Goal: Information Seeking & Learning: Understand process/instructions

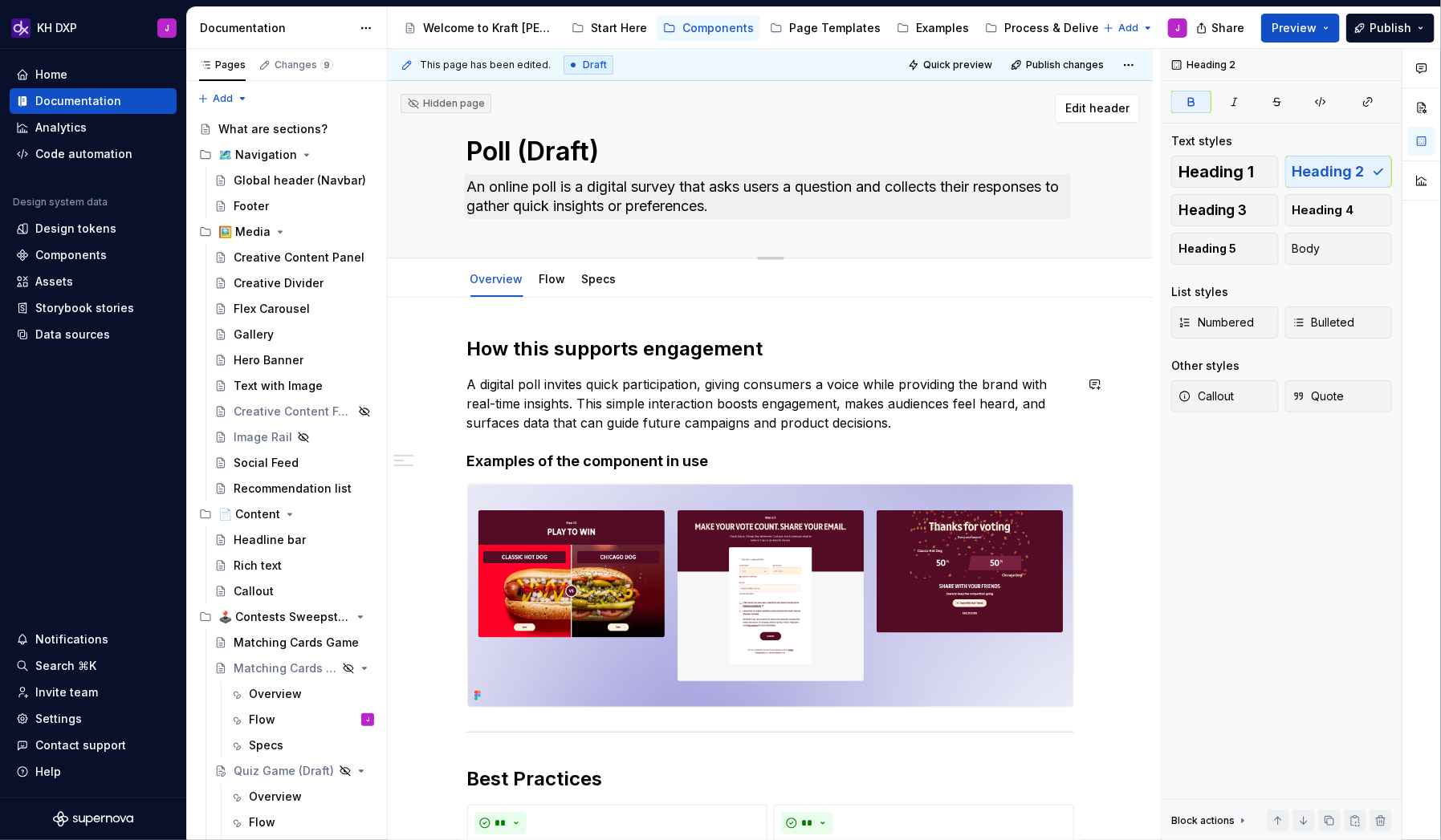
type textarea "*"
click at [864, 184] on textarea "An online poll is a digital survey that asks users a question and collects thei…" at bounding box center [767, 196] width 607 height 45
click at [767, 193] on textarea "An online poll is a digital survey that asks users a question and collects thei…" at bounding box center [767, 196] width 607 height 45
click at [789, 186] on textarea "An online poll is a digital survey that asks users a question and collects thei…" at bounding box center [767, 196] width 607 height 45
drag, startPoint x: 793, startPoint y: 187, endPoint x: 753, endPoint y: 187, distance: 40.0
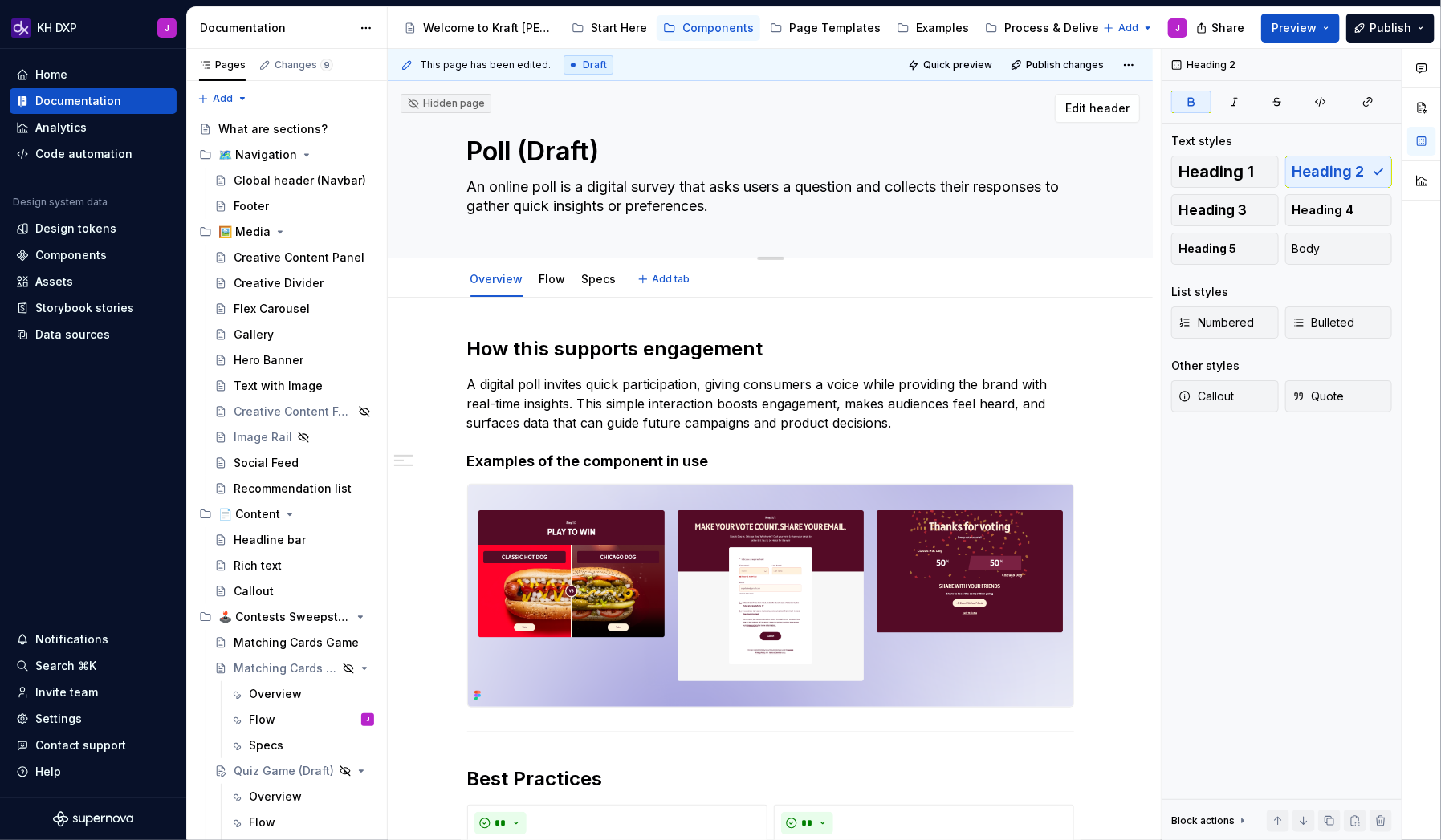
click at [753, 187] on textarea "An online poll is a digital survey that asks users a question and collects thei…" at bounding box center [767, 196] width 607 height 45
type textarea "An online poll is a digital survey that asks a question and collects their resp…"
type textarea "*"
type textarea "An online poll is a digital survey that asks c a question and collects their re…"
type textarea "*"
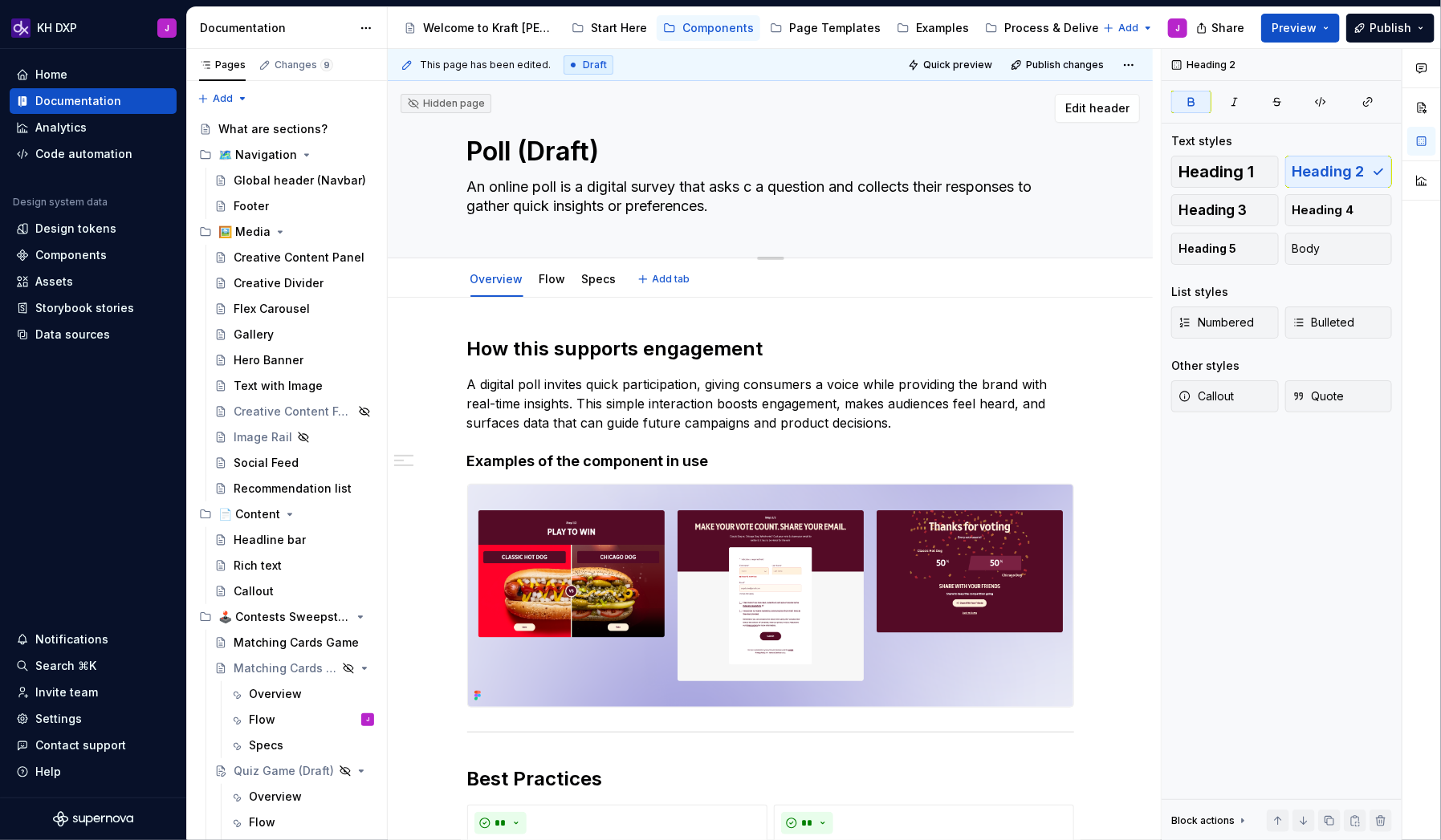
type textarea "An online poll is a digital survey that asks co a question and collects their r…"
type textarea "*"
type textarea "An online poll is a digital survey that asks con a question and collects their …"
type textarea "*"
type textarea "An online poll is a digital survey that asks cons a question and collects their…"
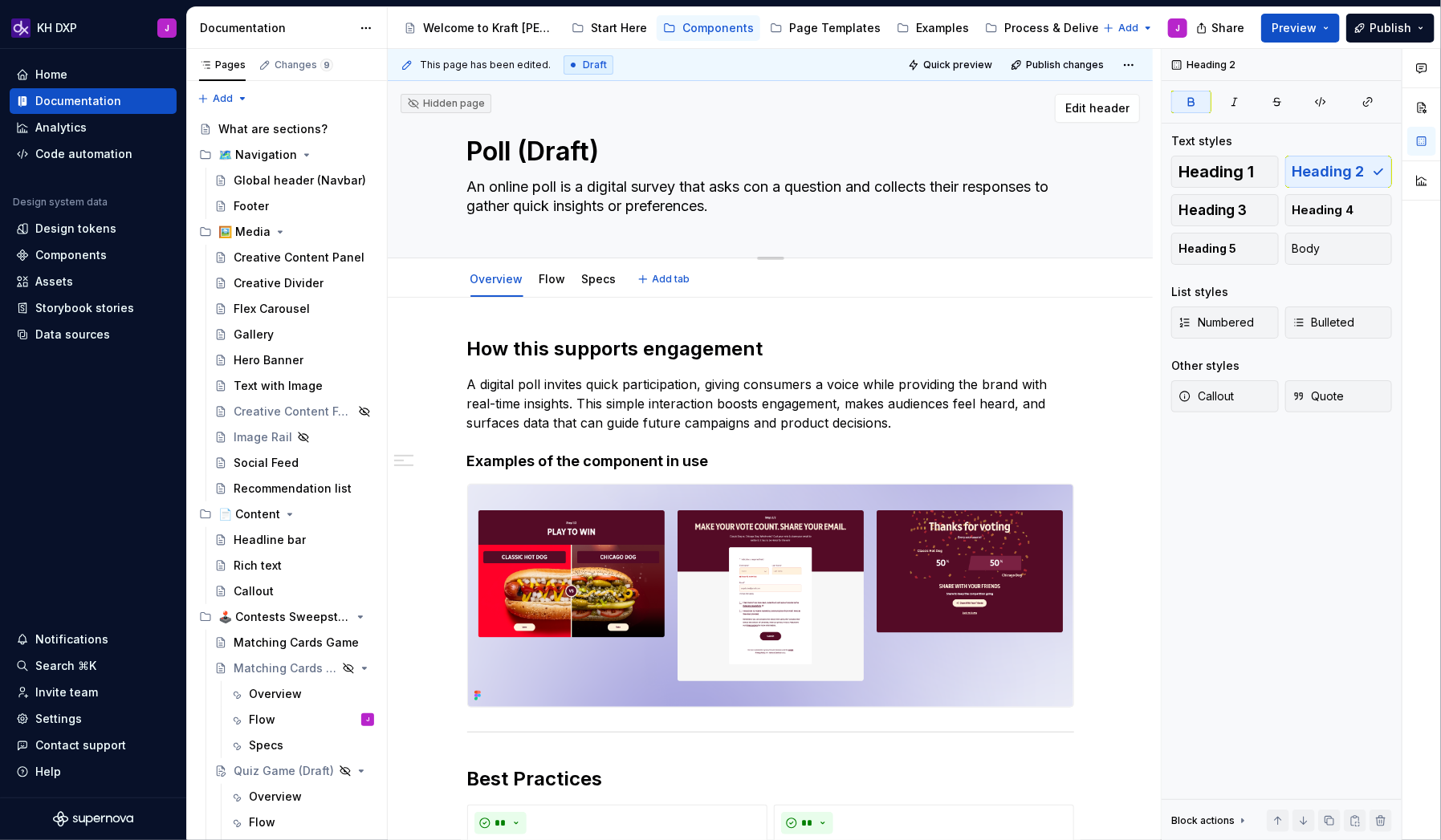
type textarea "*"
type textarea "An online poll is a digital survey that asks consu a question and collects thei…"
type textarea "*"
type textarea "An online poll is a digital survey that asks consum a question and collects the…"
type textarea "*"
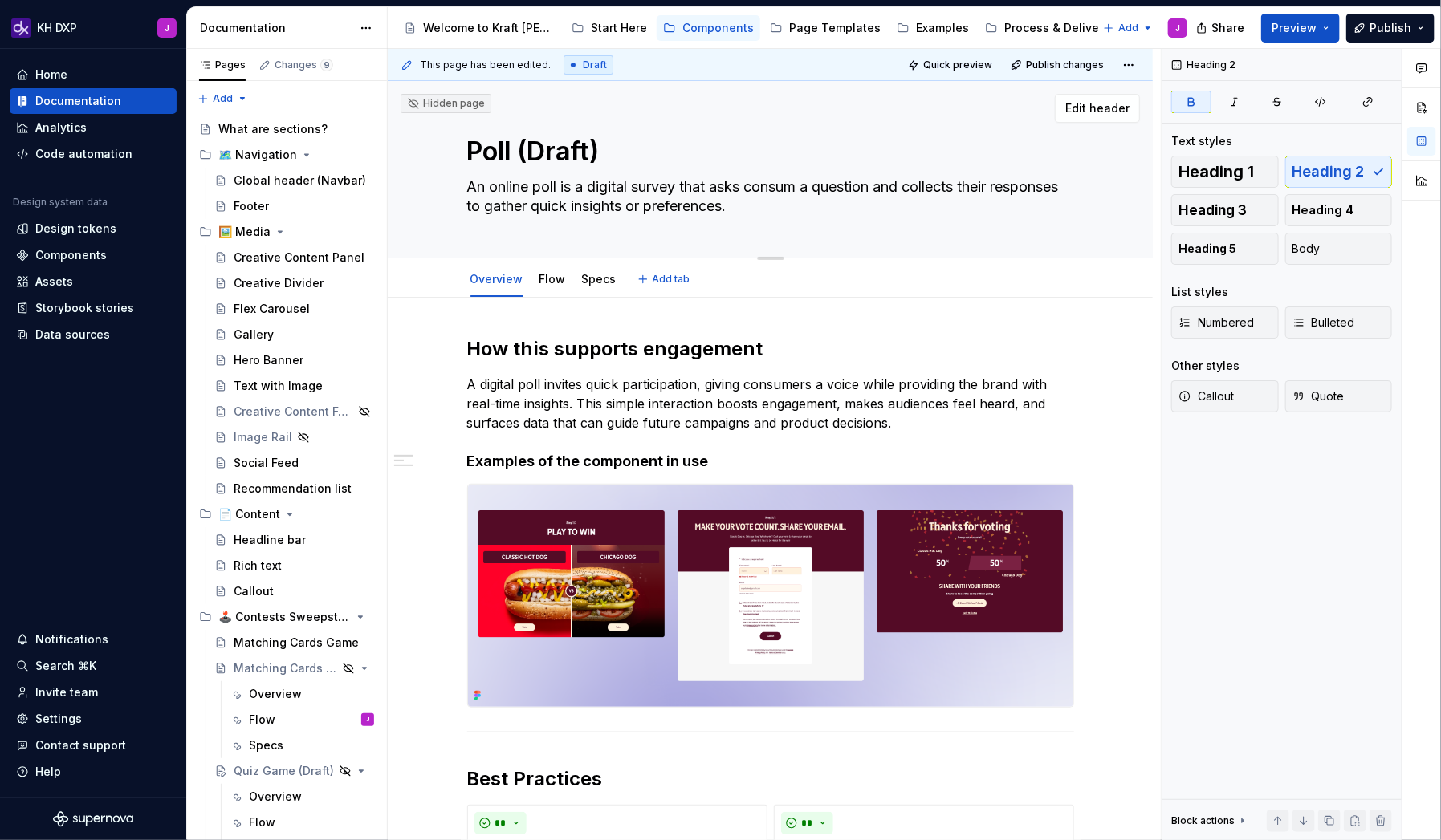
type textarea "An online poll is a digital survey that asks consume a question and collects th…"
type textarea "*"
type textarea "An online poll is a digital survey that asks consumer a question and collects t…"
type textarea "*"
type textarea "An online poll is a digital survey that asks consumers a question and collects …"
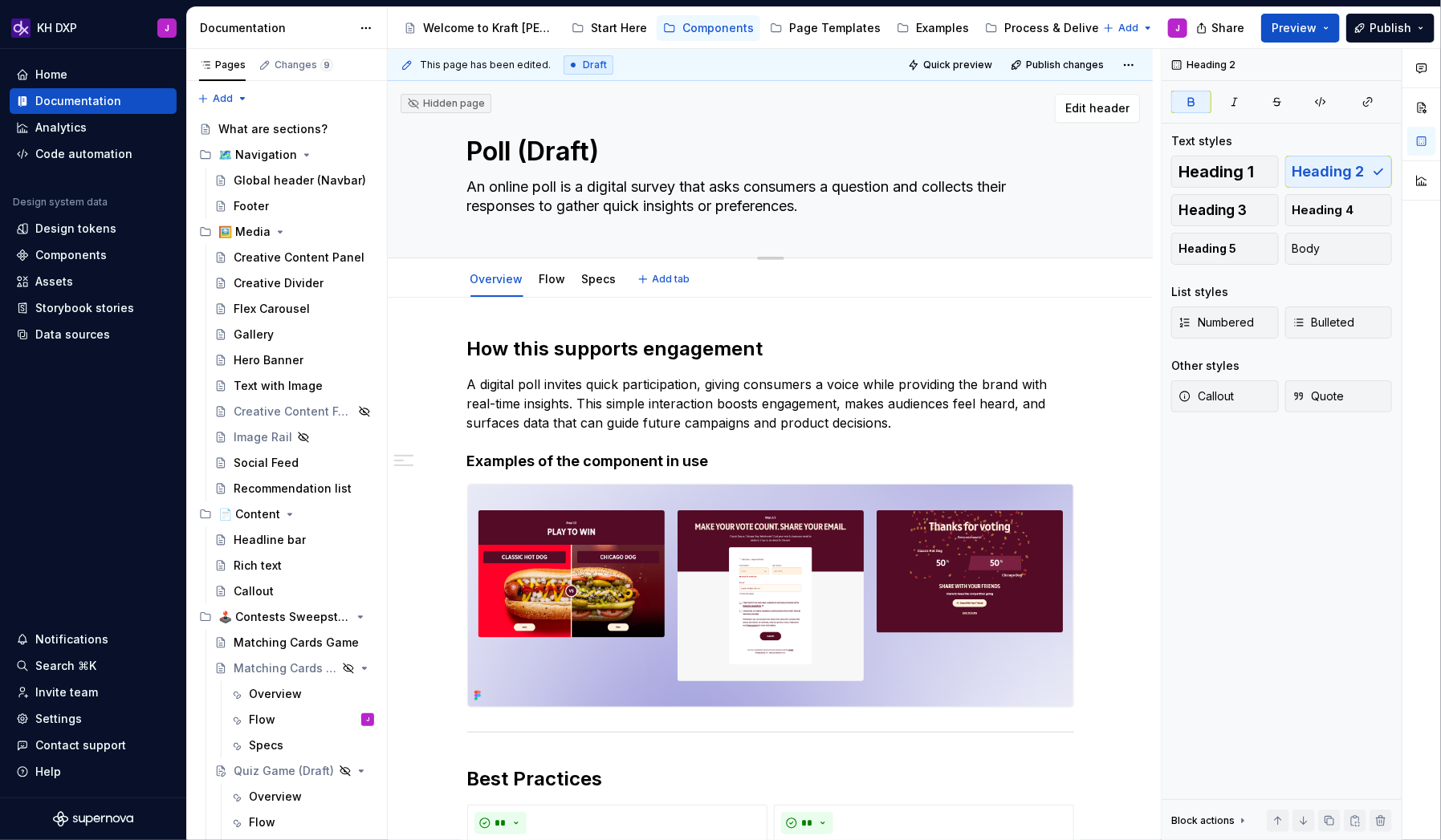
click at [786, 212] on textarea "An online poll is a digital survey that asks consumers a question and collects …" at bounding box center [767, 196] width 607 height 45
type textarea "*"
type textarea "An online poll is a digital survey that asks consumers a question and collects …"
click at [1317, 29] on span "Preview" at bounding box center [1294, 28] width 45 height 16
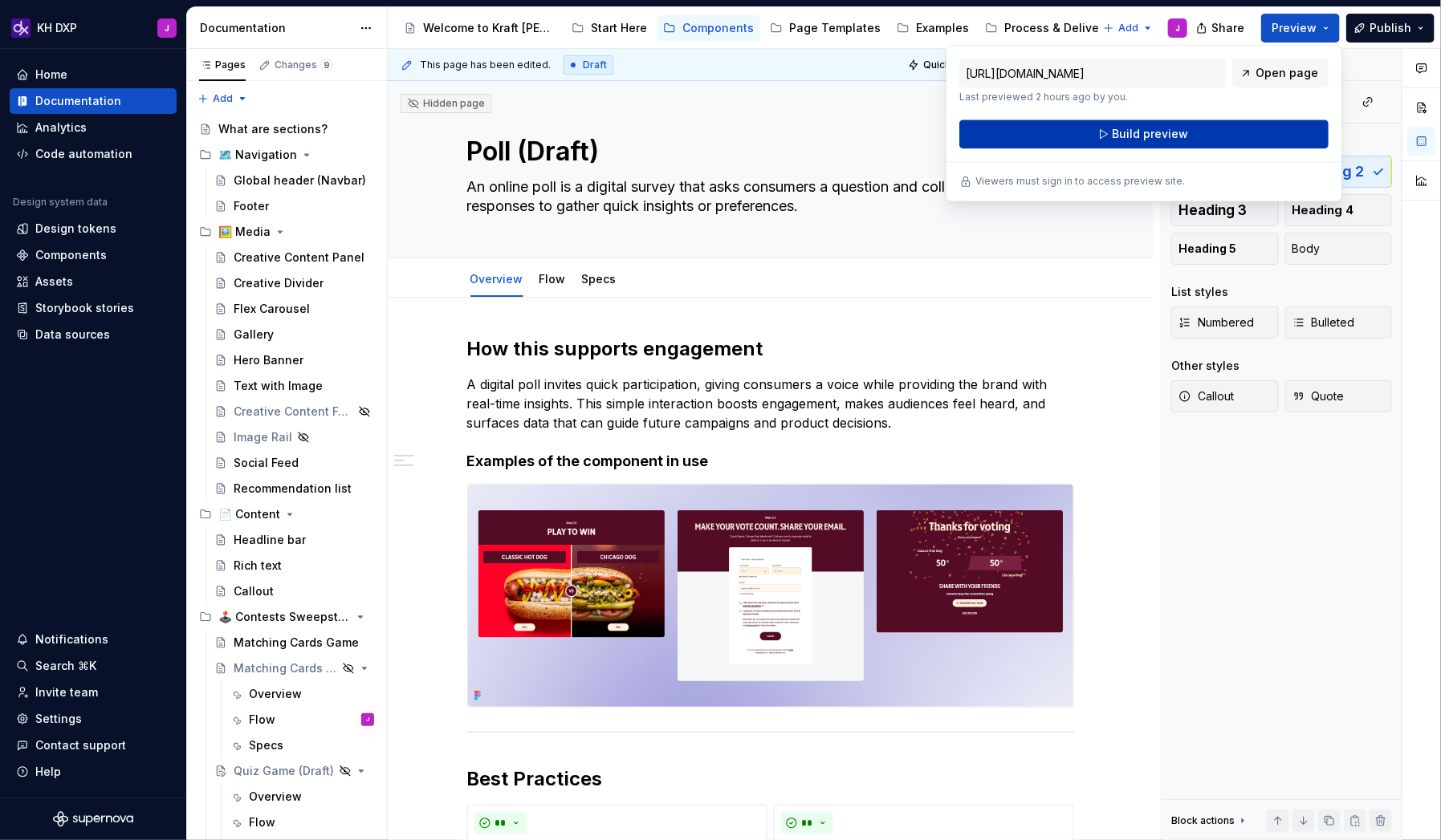
click at [1222, 138] on button "Build preview" at bounding box center [1144, 134] width 369 height 29
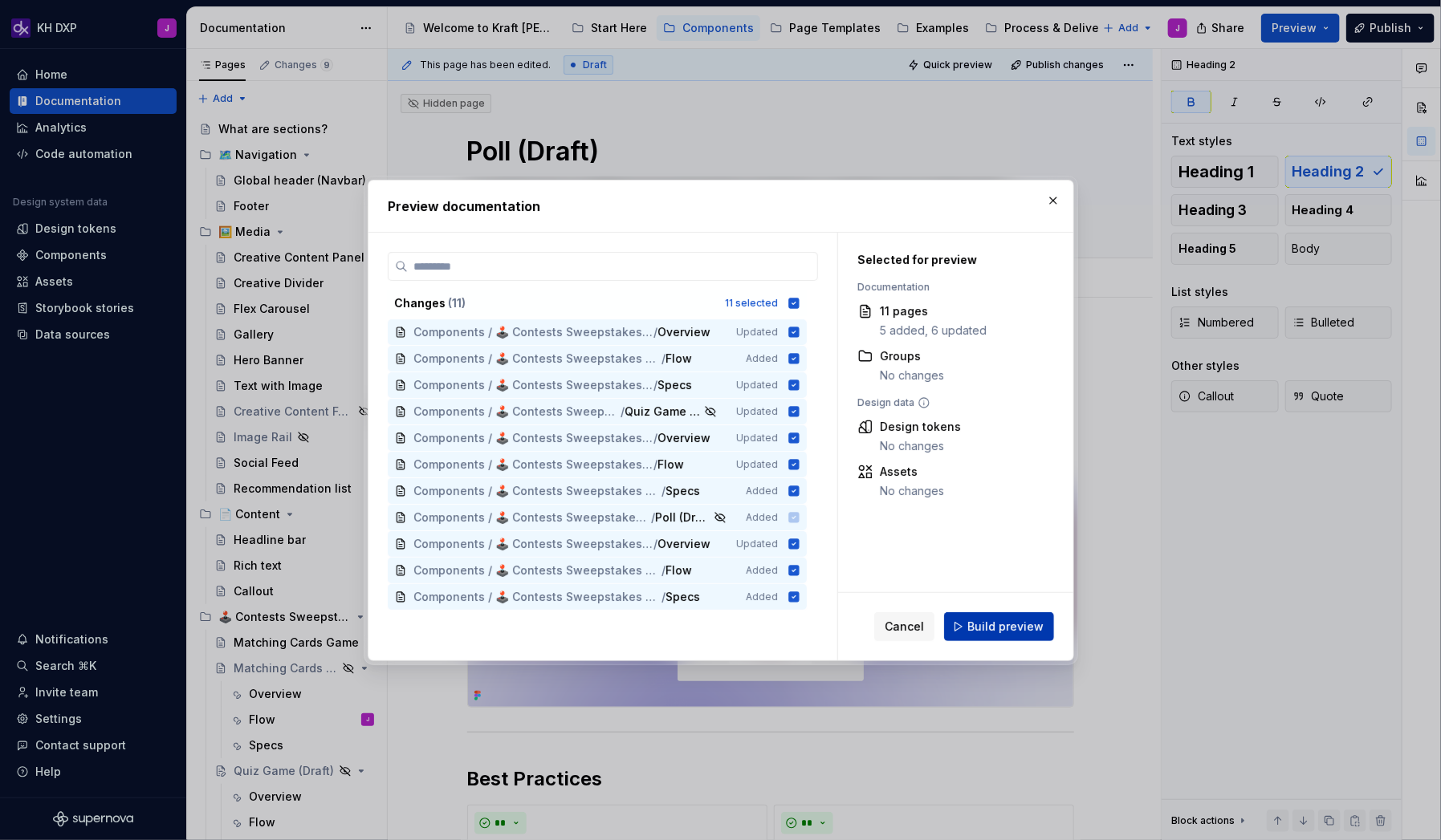
click at [979, 627] on span "Build preview" at bounding box center [1005, 627] width 76 height 16
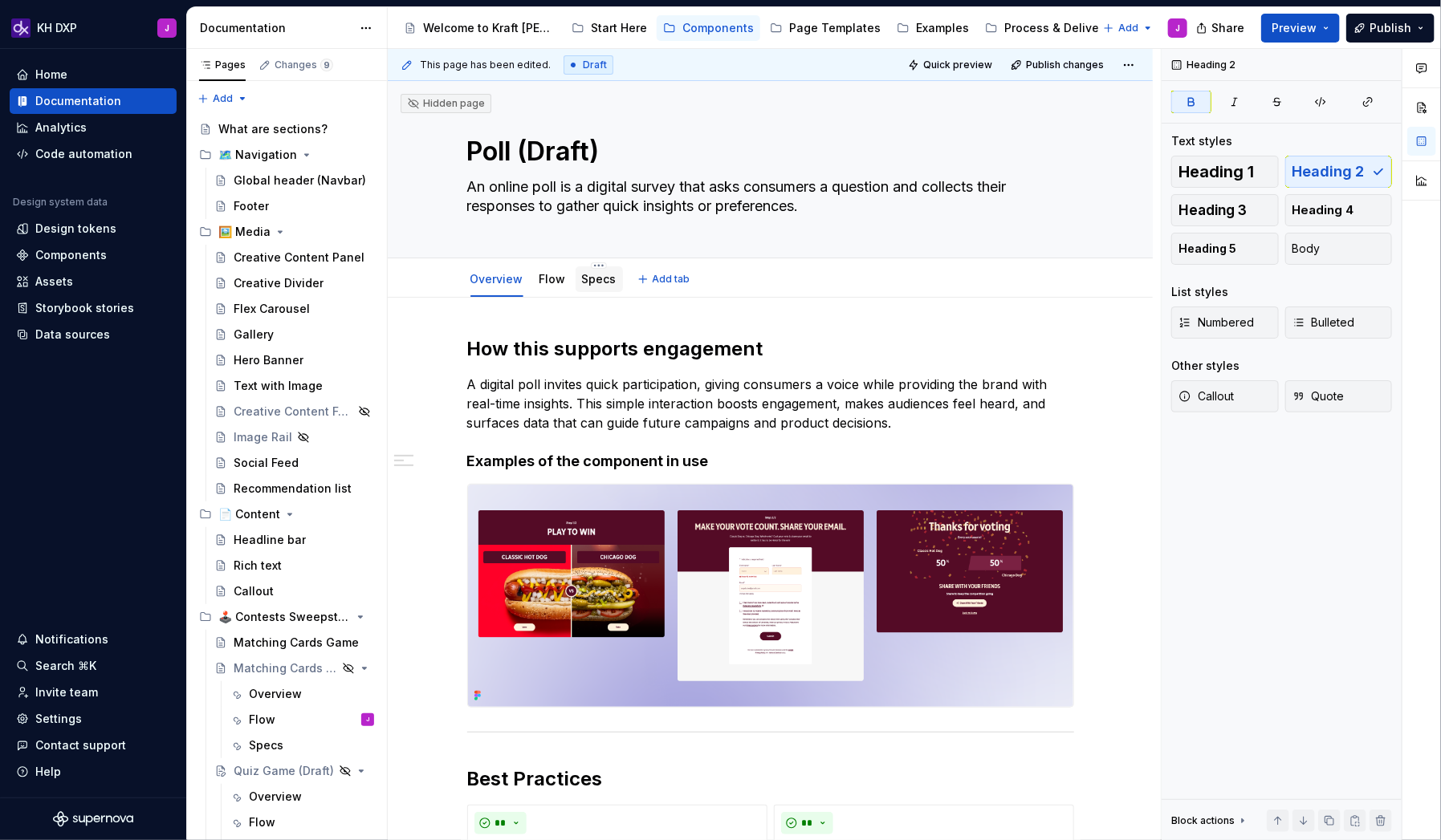
click at [599, 275] on link "Specs" at bounding box center [599, 279] width 35 height 13
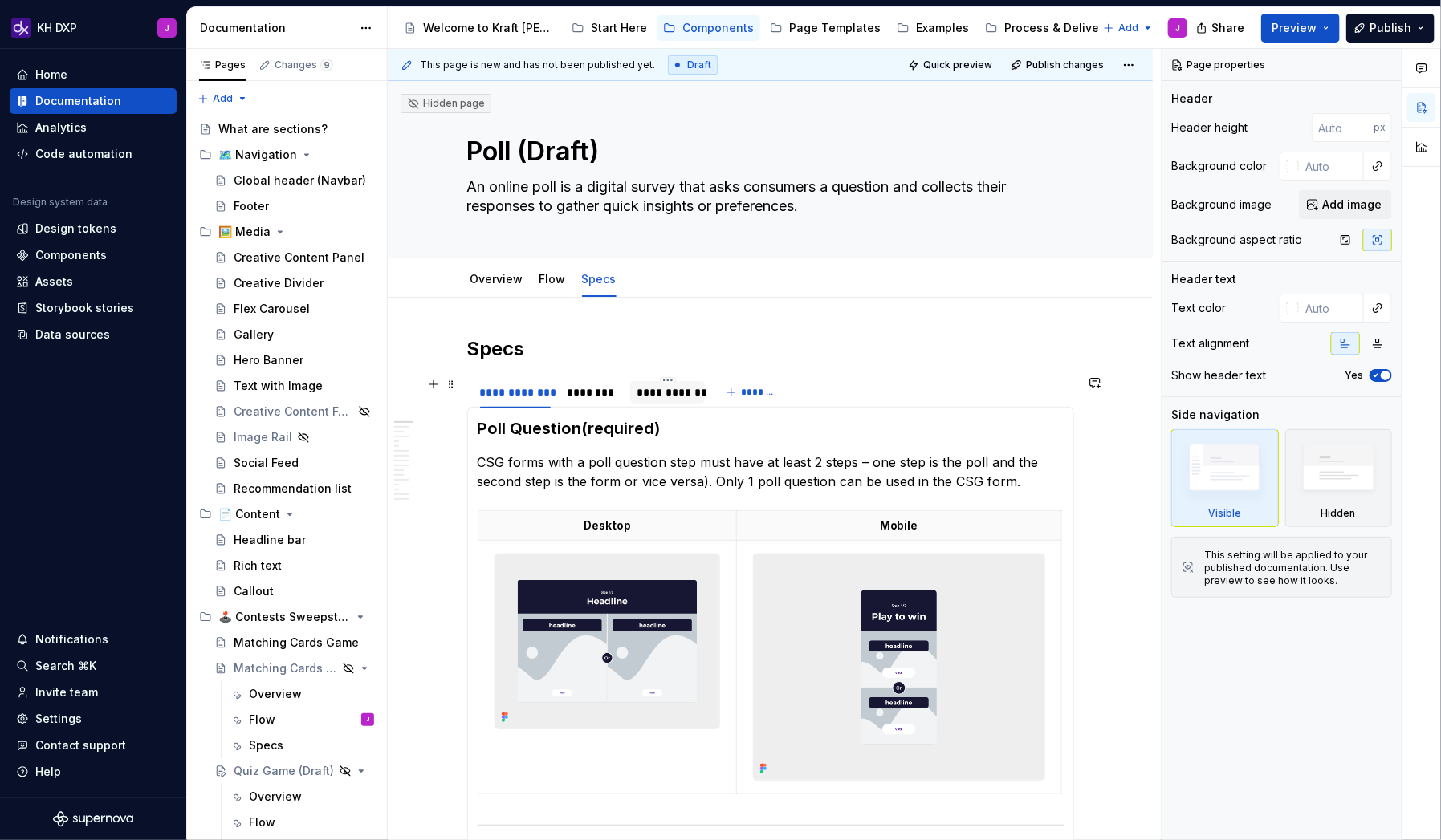
click at [661, 392] on div "**********" at bounding box center [667, 392] width 62 height 16
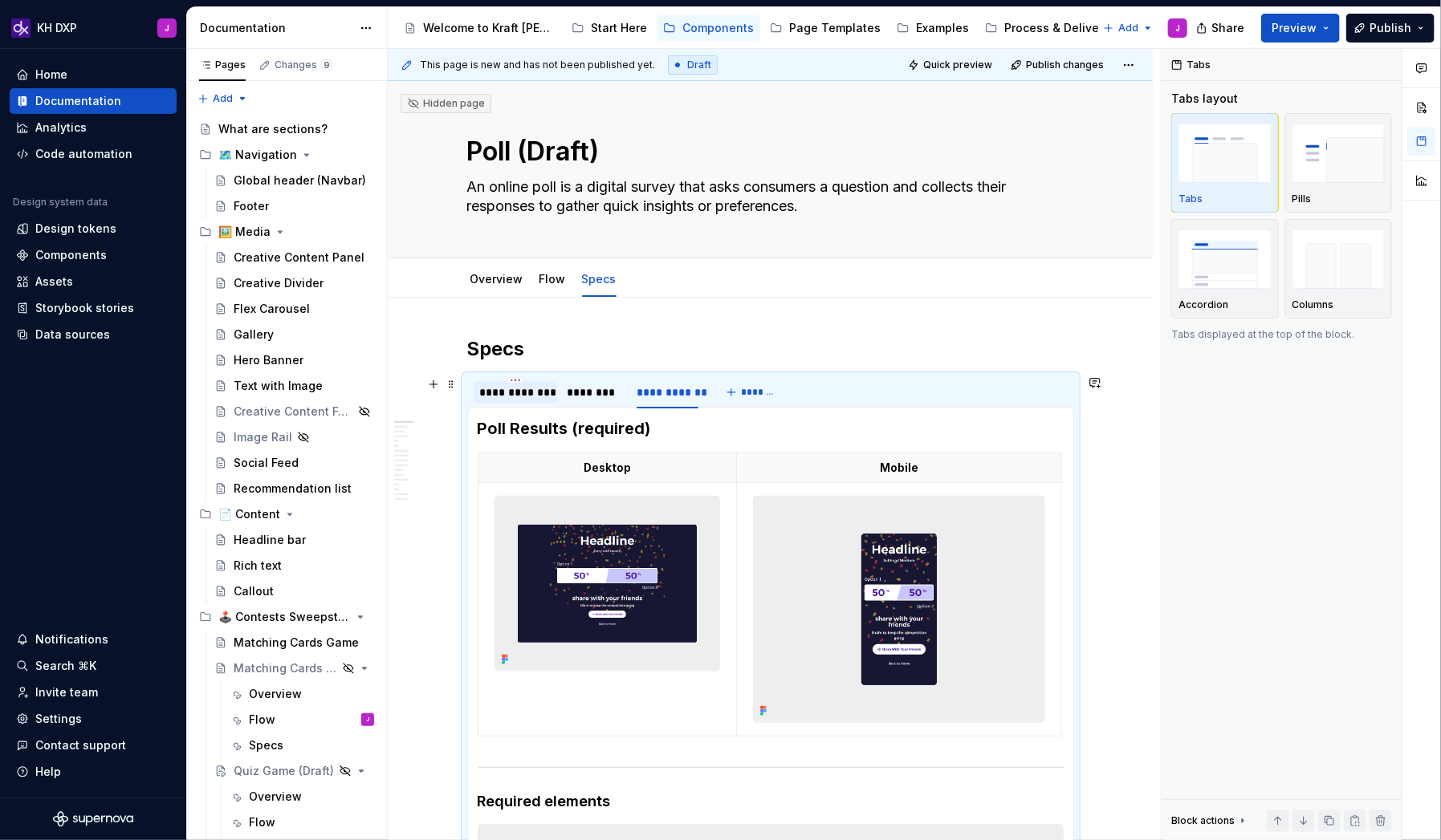
click at [511, 392] on div "**********" at bounding box center [514, 392] width 70 height 16
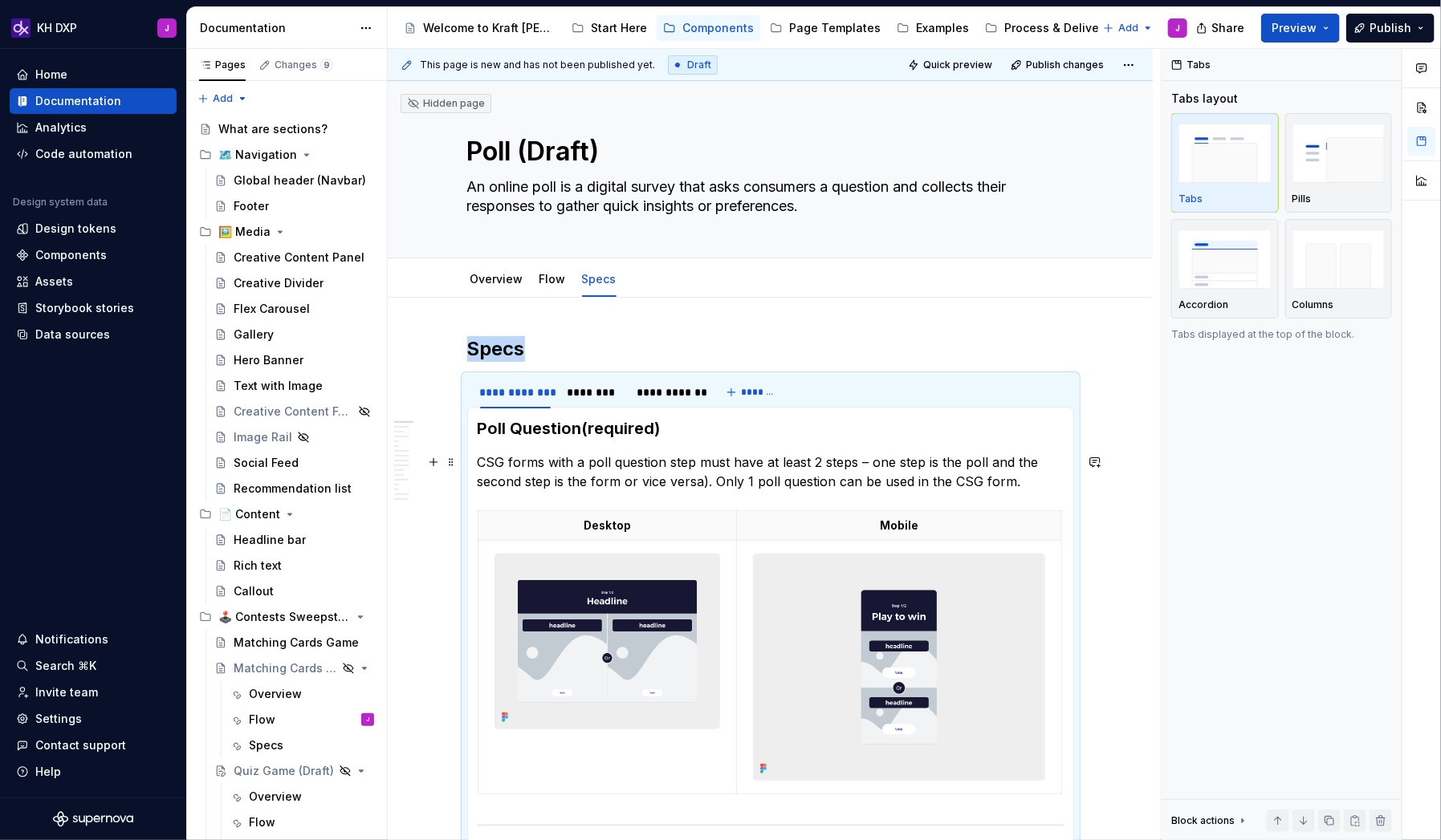
click at [511, 480] on p "CSG forms with a poll question step must have at least 2 steps – one step is th…" at bounding box center [771, 472] width 586 height 38
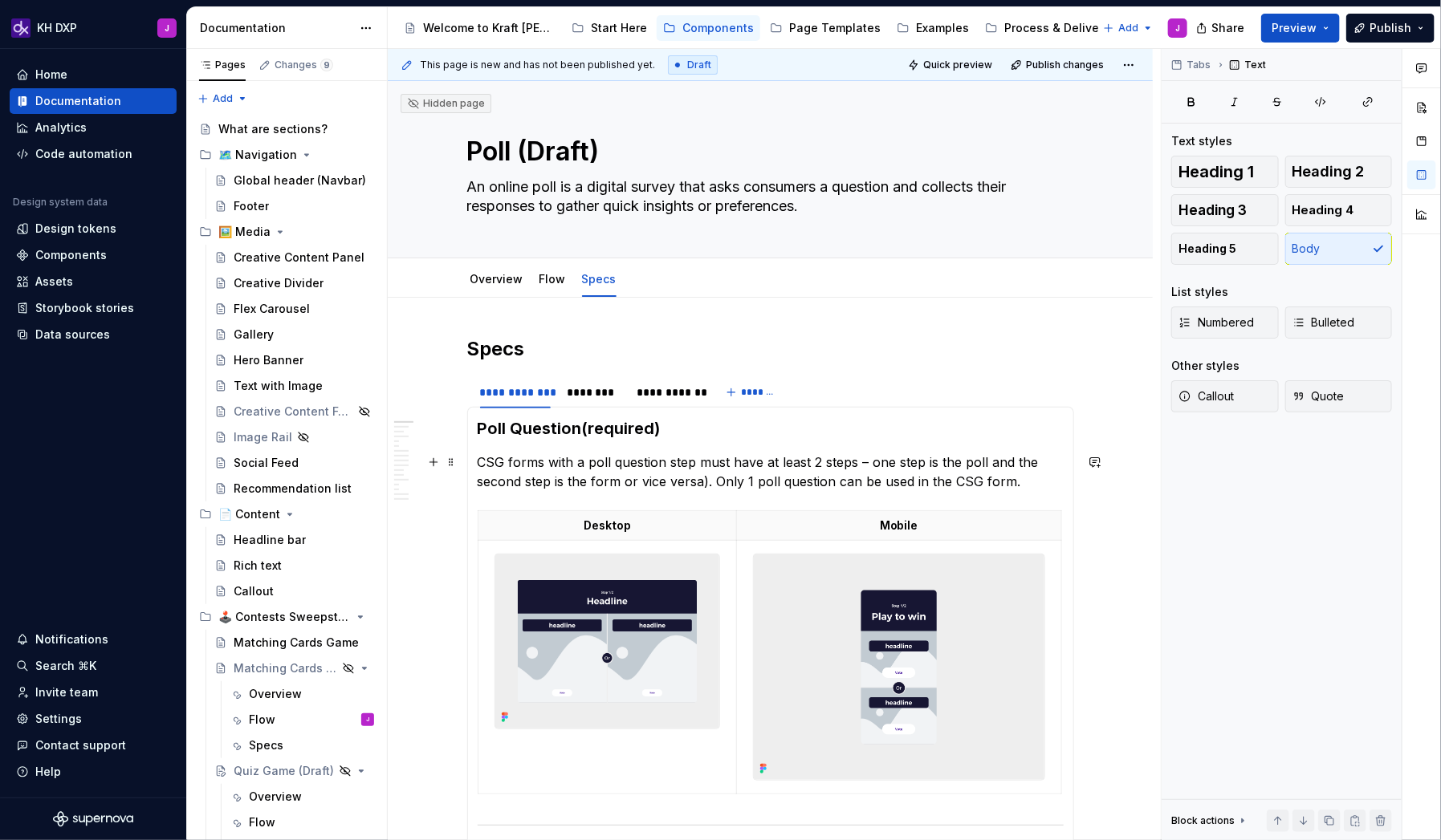
click at [503, 467] on p "CSG forms with a poll question step must have at least 2 steps – one step is th…" at bounding box center [771, 472] width 586 height 38
click at [492, 466] on p "CSG forms with a poll question step must have at least 2 steps – one step is th…" at bounding box center [771, 472] width 586 height 38
click at [590, 384] on div "********" at bounding box center [594, 392] width 55 height 16
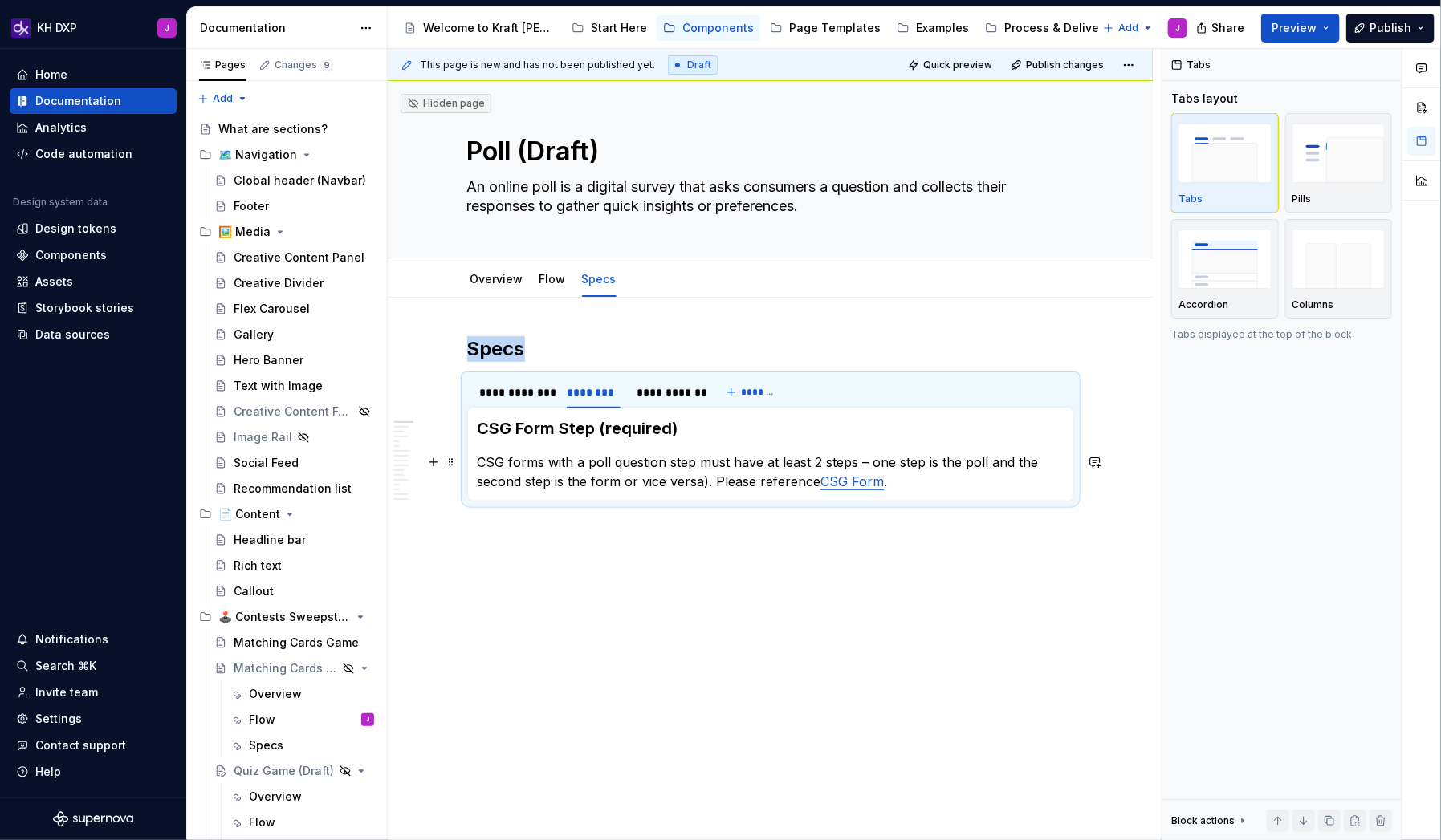
click at [873, 480] on link "CSG Form" at bounding box center [853, 482] width 63 height 16
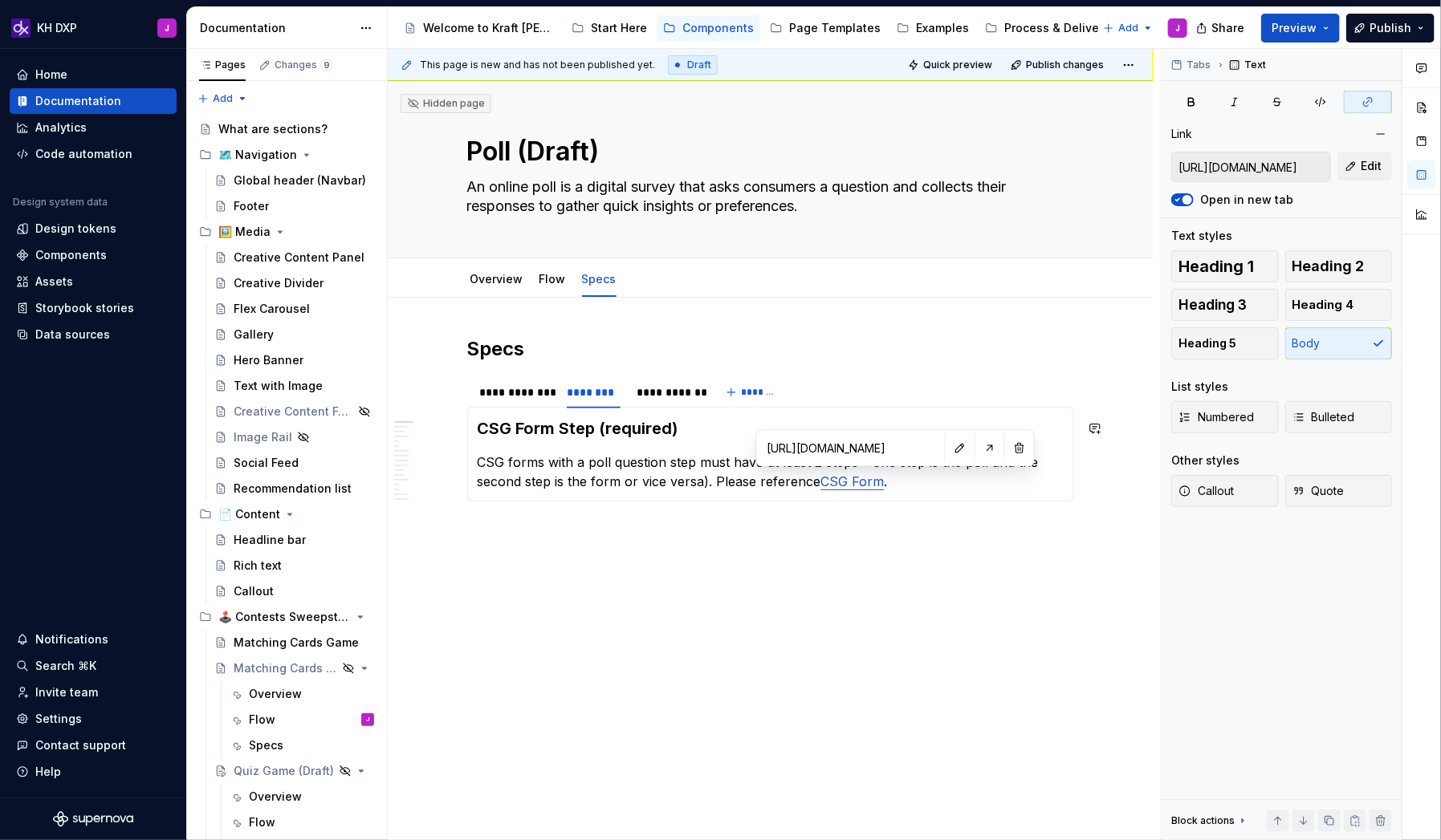
click at [854, 452] on input "[URL][DOMAIN_NAME]" at bounding box center [851, 448] width 182 height 29
click at [866, 445] on input "[URL][DOMAIN_NAME]" at bounding box center [851, 448] width 182 height 29
click at [865, 475] on link "CSG Form" at bounding box center [853, 482] width 63 height 16
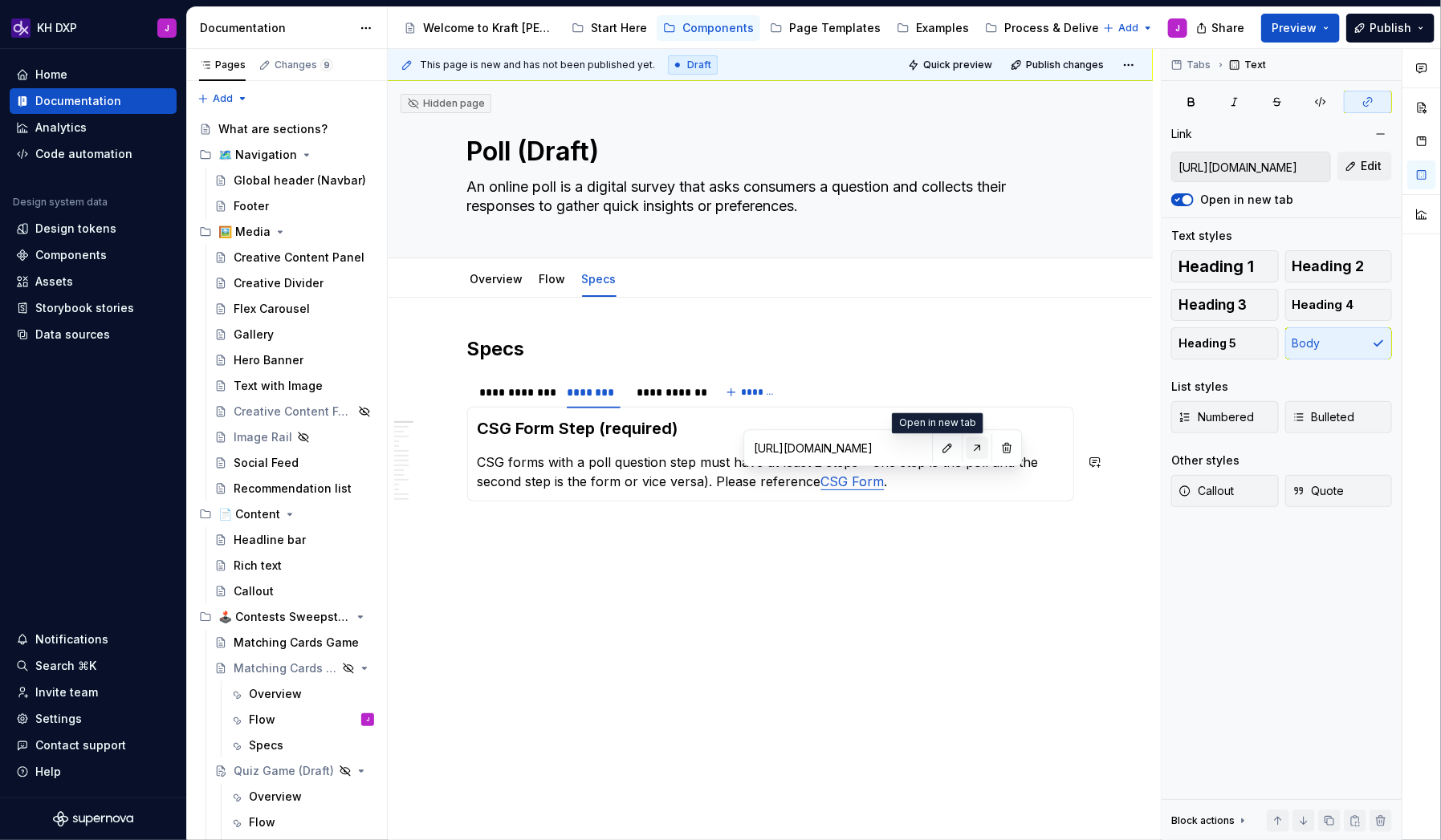
click at [966, 446] on button "button" at bounding box center [977, 447] width 22 height 22
type textarea "*"
click at [526, 392] on div "**********" at bounding box center [514, 392] width 70 height 16
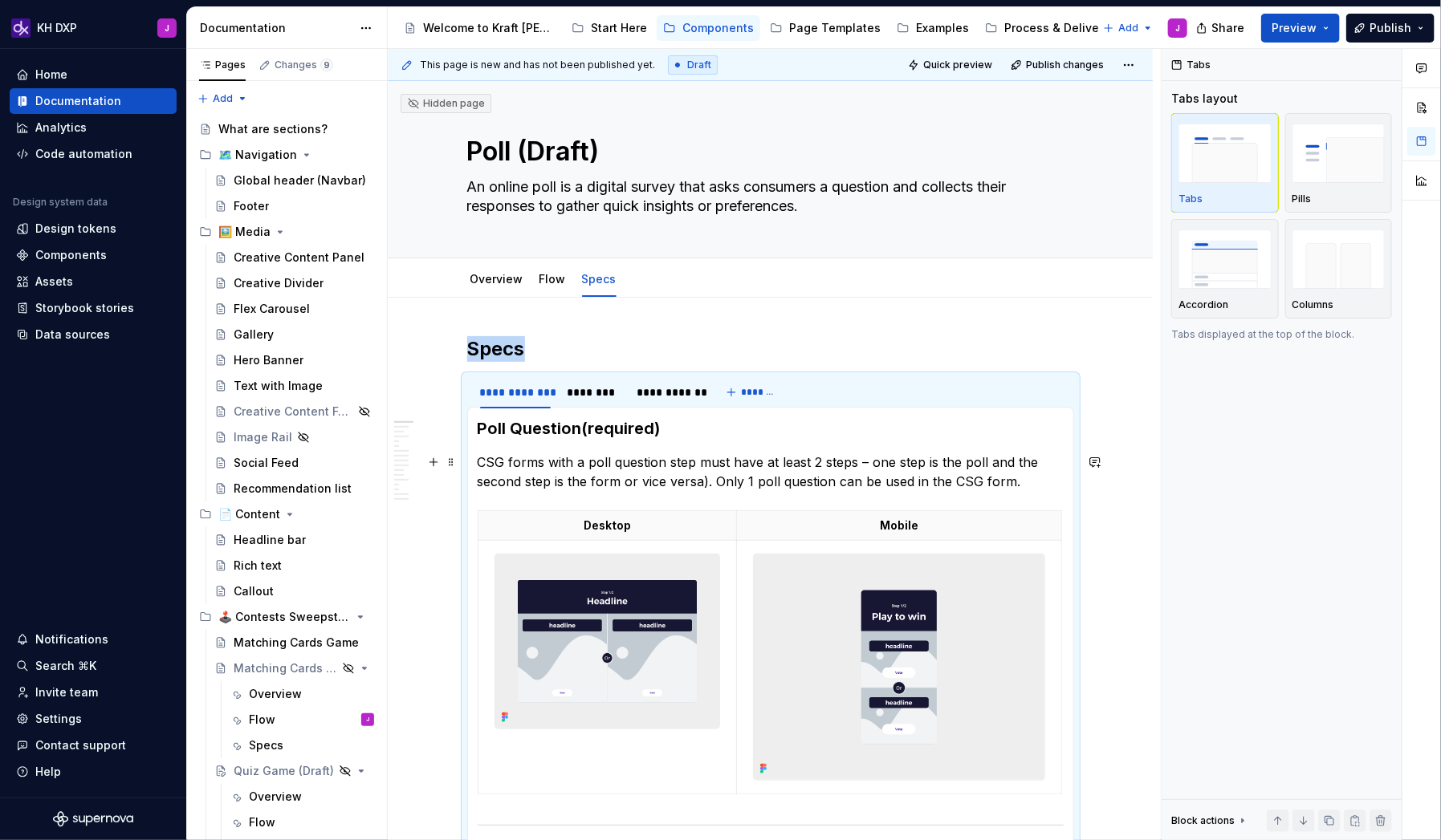
click at [525, 469] on p "CSG forms with a poll question step must have at least 2 steps – one step is th…" at bounding box center [771, 472] width 586 height 38
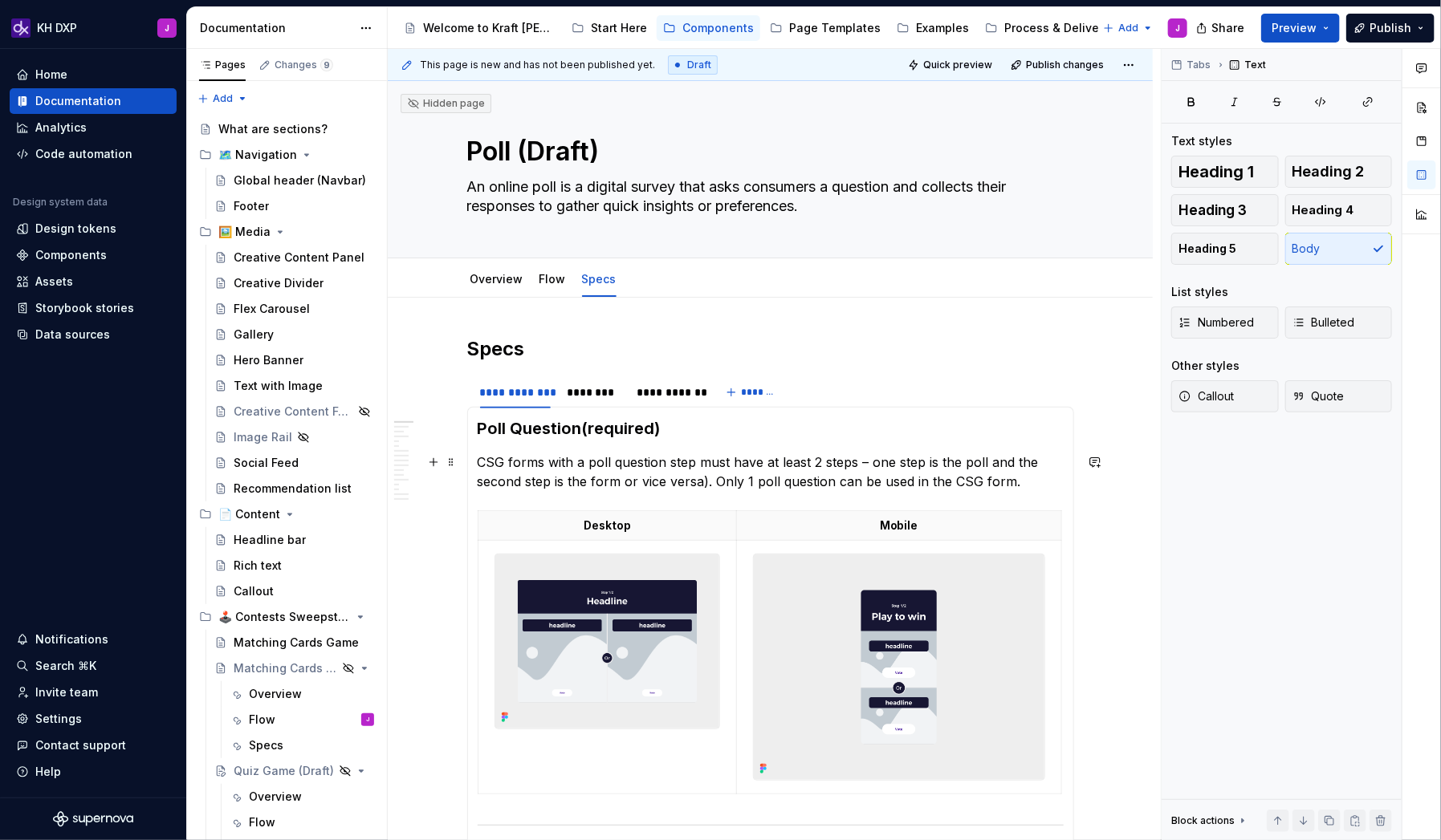
click at [543, 462] on p "CSG forms with a poll question step must have at least 2 steps – one step is th…" at bounding box center [771, 472] width 586 height 38
drag, startPoint x: 545, startPoint y: 462, endPoint x: 480, endPoint y: 464, distance: 65.0
click at [848, 431] on button "button" at bounding box center [851, 432] width 22 height 22
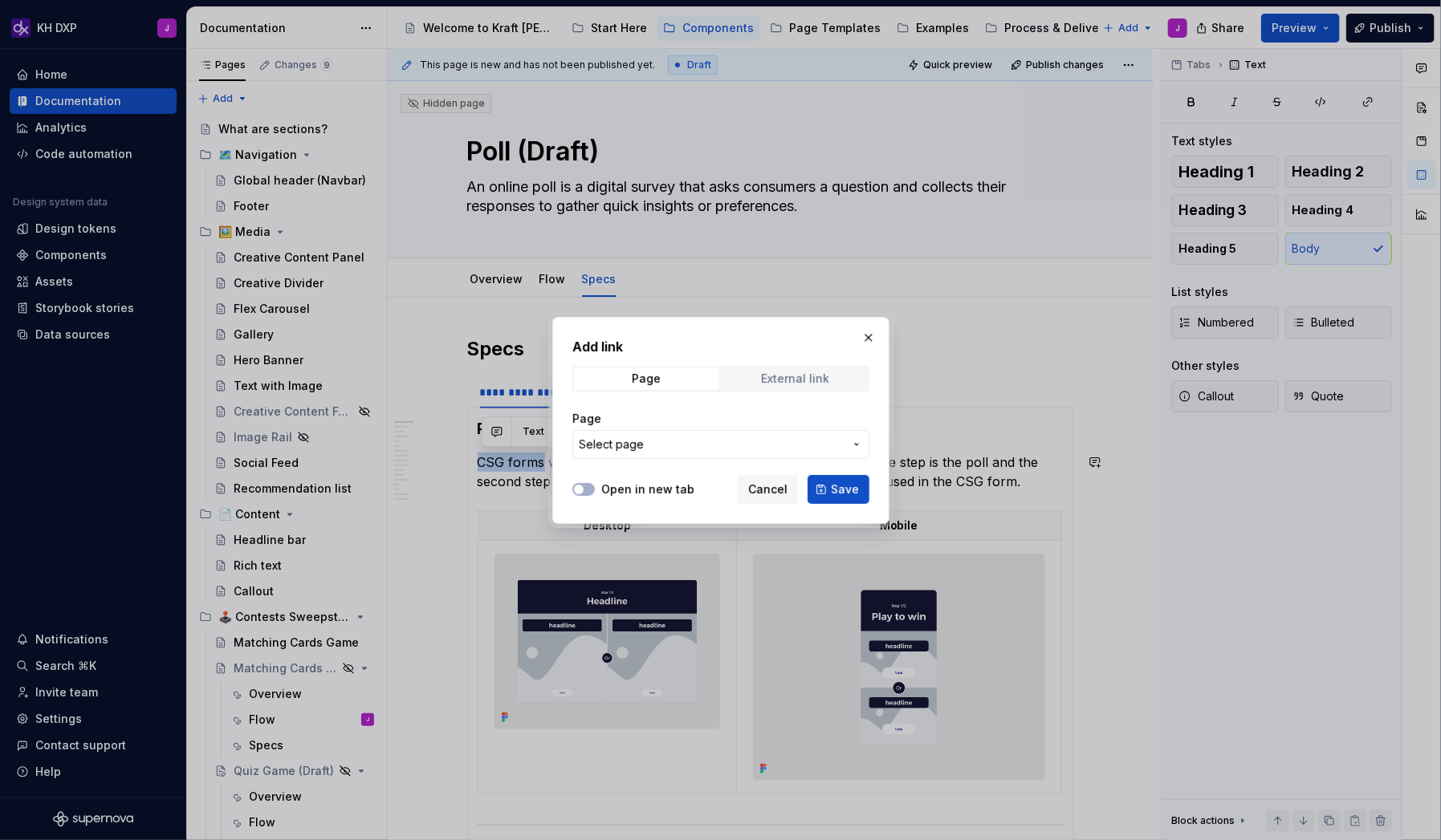
click at [777, 379] on div "External link" at bounding box center [795, 378] width 68 height 12
click at [667, 375] on span "Page" at bounding box center [646, 378] width 145 height 22
click at [646, 451] on span "Select page" at bounding box center [711, 444] width 265 height 16
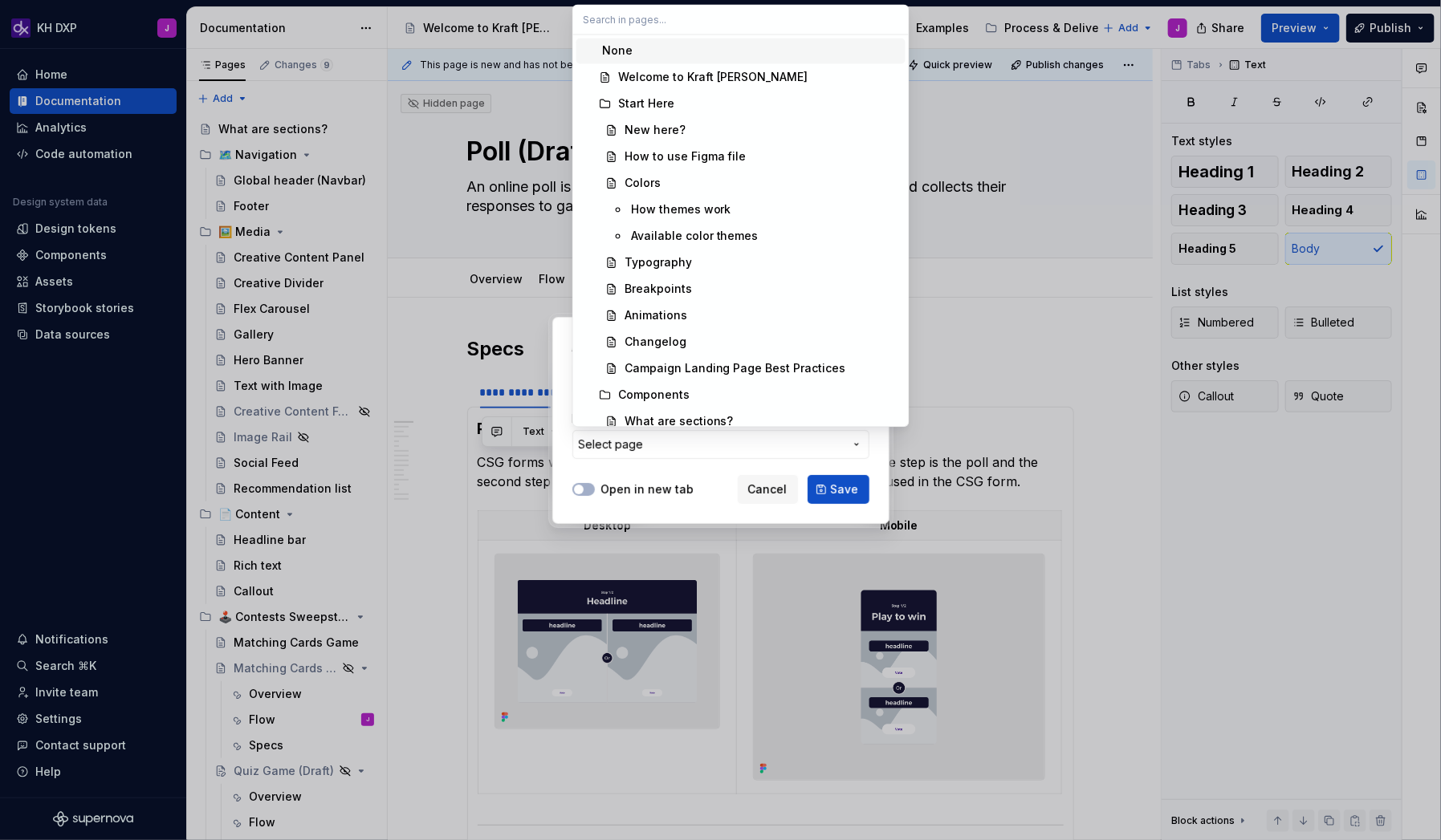
type input "[URL][DOMAIN_NAME]"
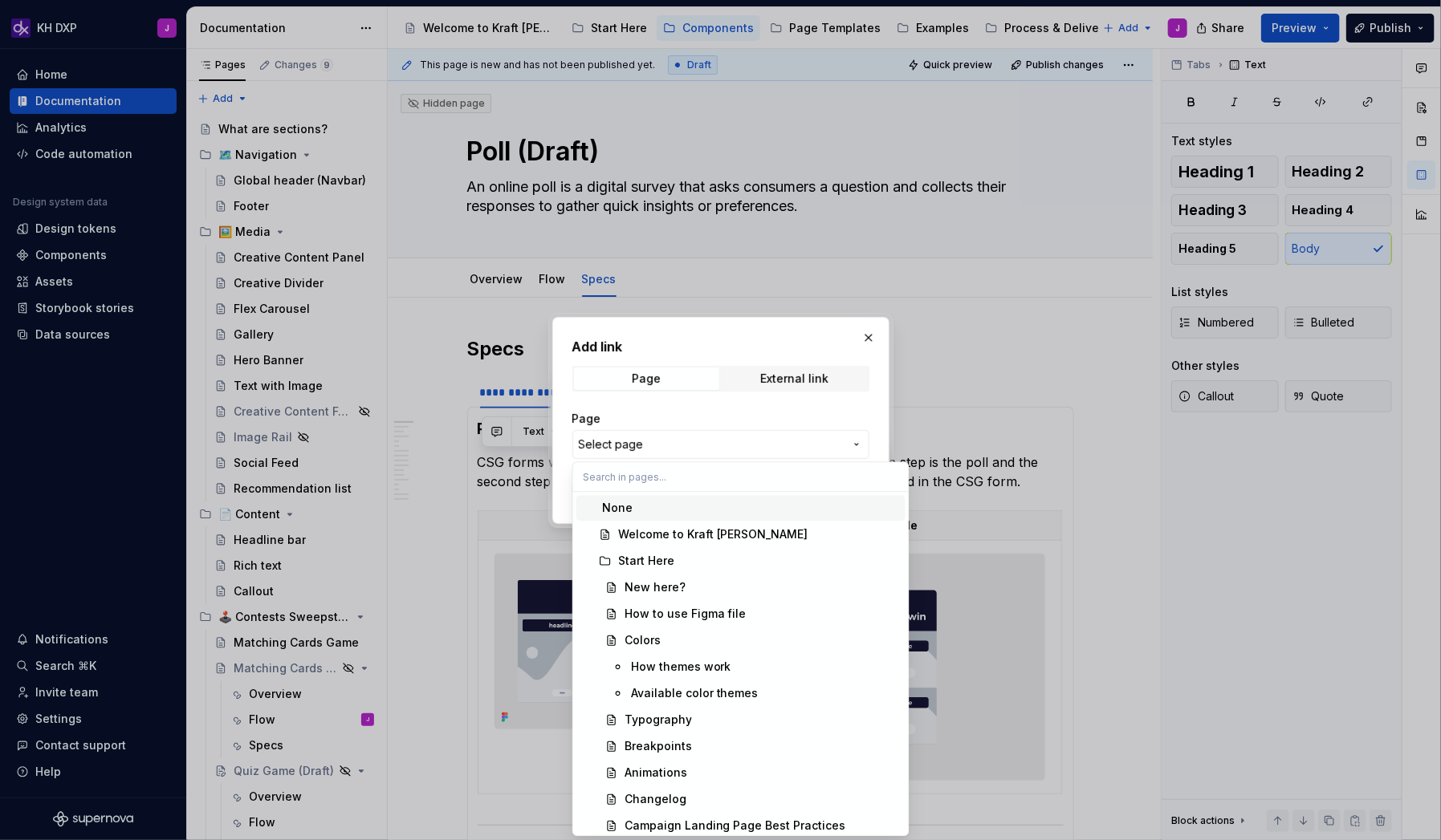
type textarea "*"
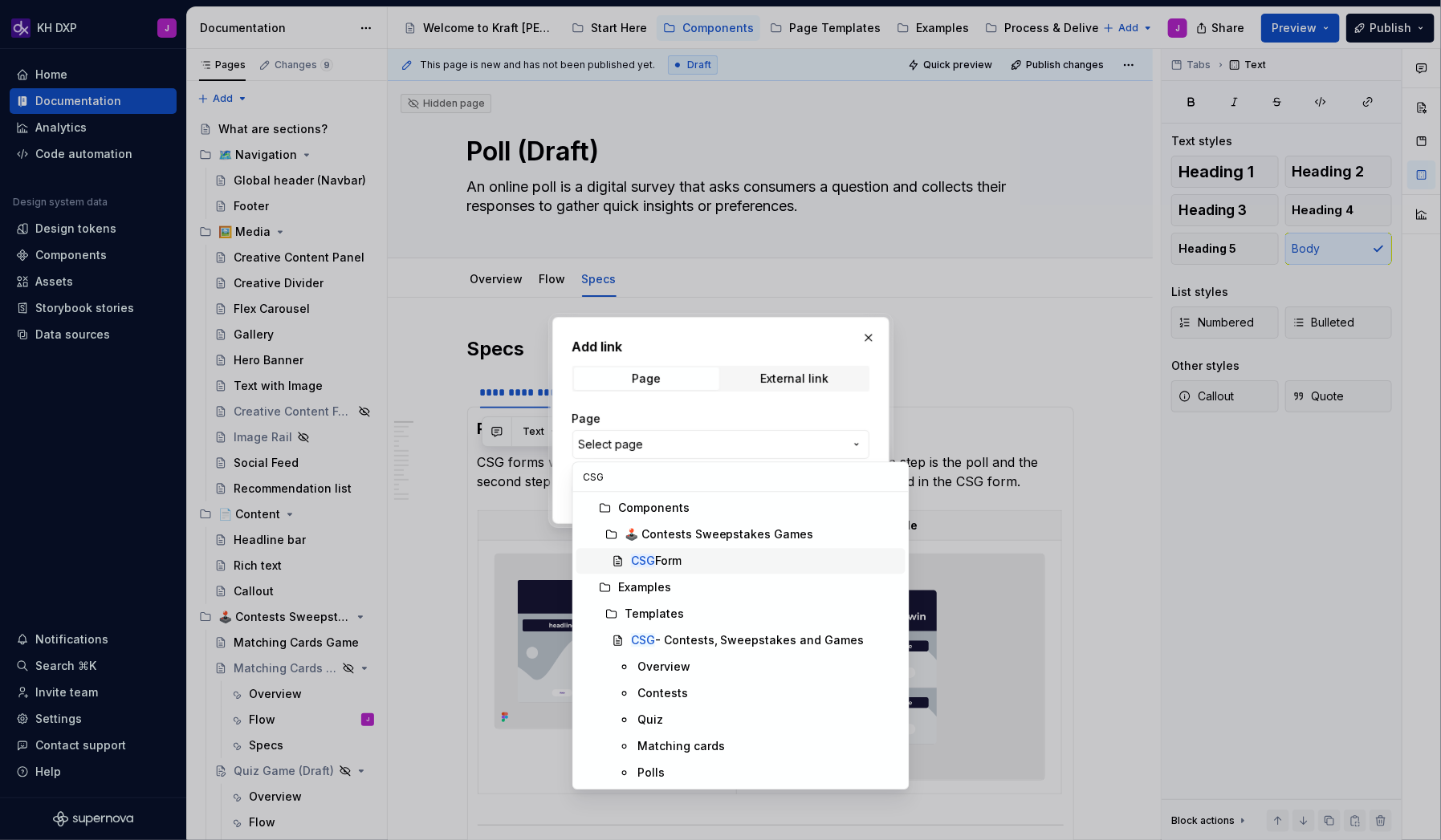
type input "CSG"
click at [650, 564] on mark "CSG" at bounding box center [642, 560] width 24 height 13
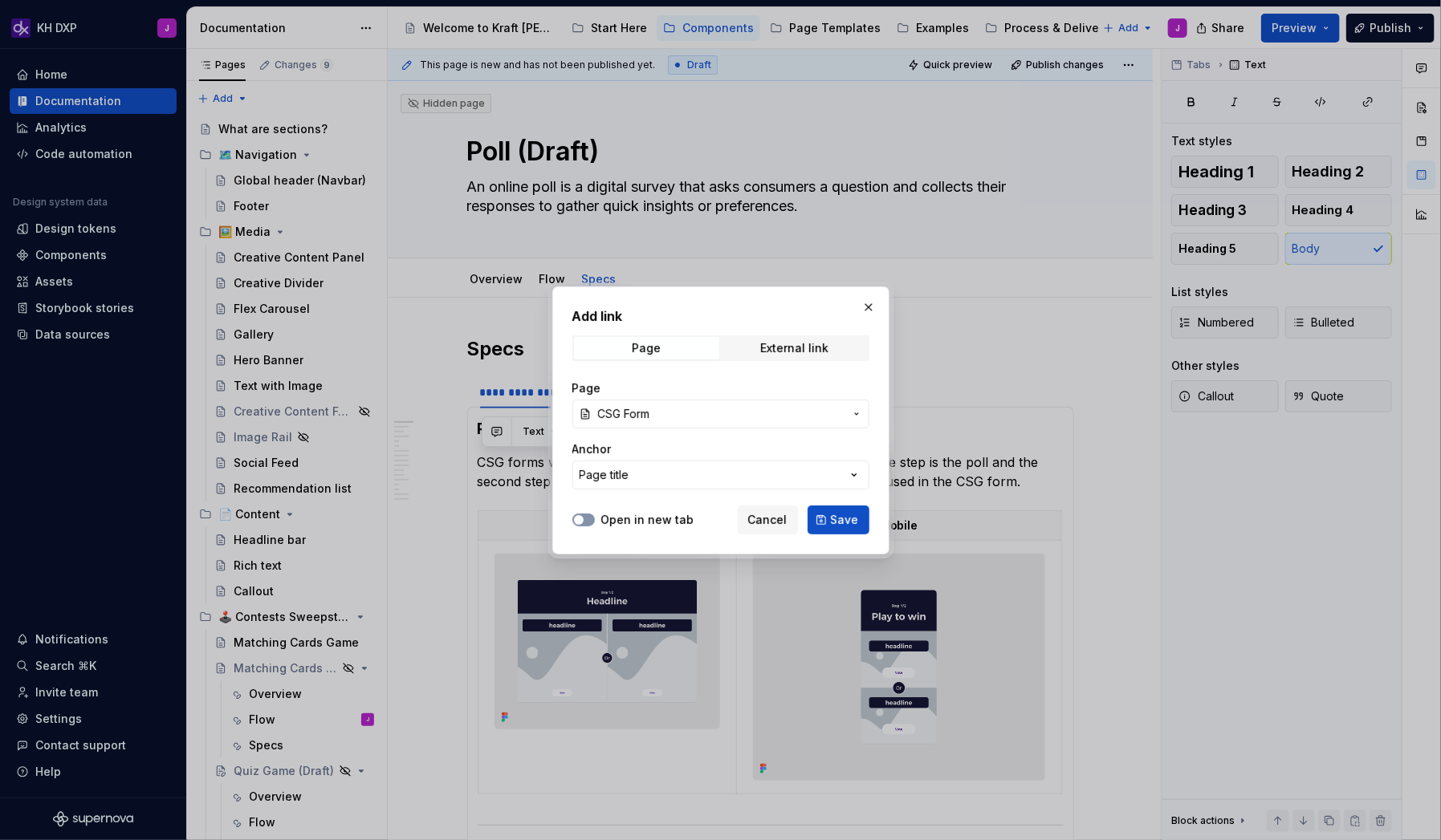
click at [585, 521] on button "Open in new tab" at bounding box center [583, 519] width 22 height 12
click at [838, 518] on span "Save" at bounding box center [844, 520] width 28 height 16
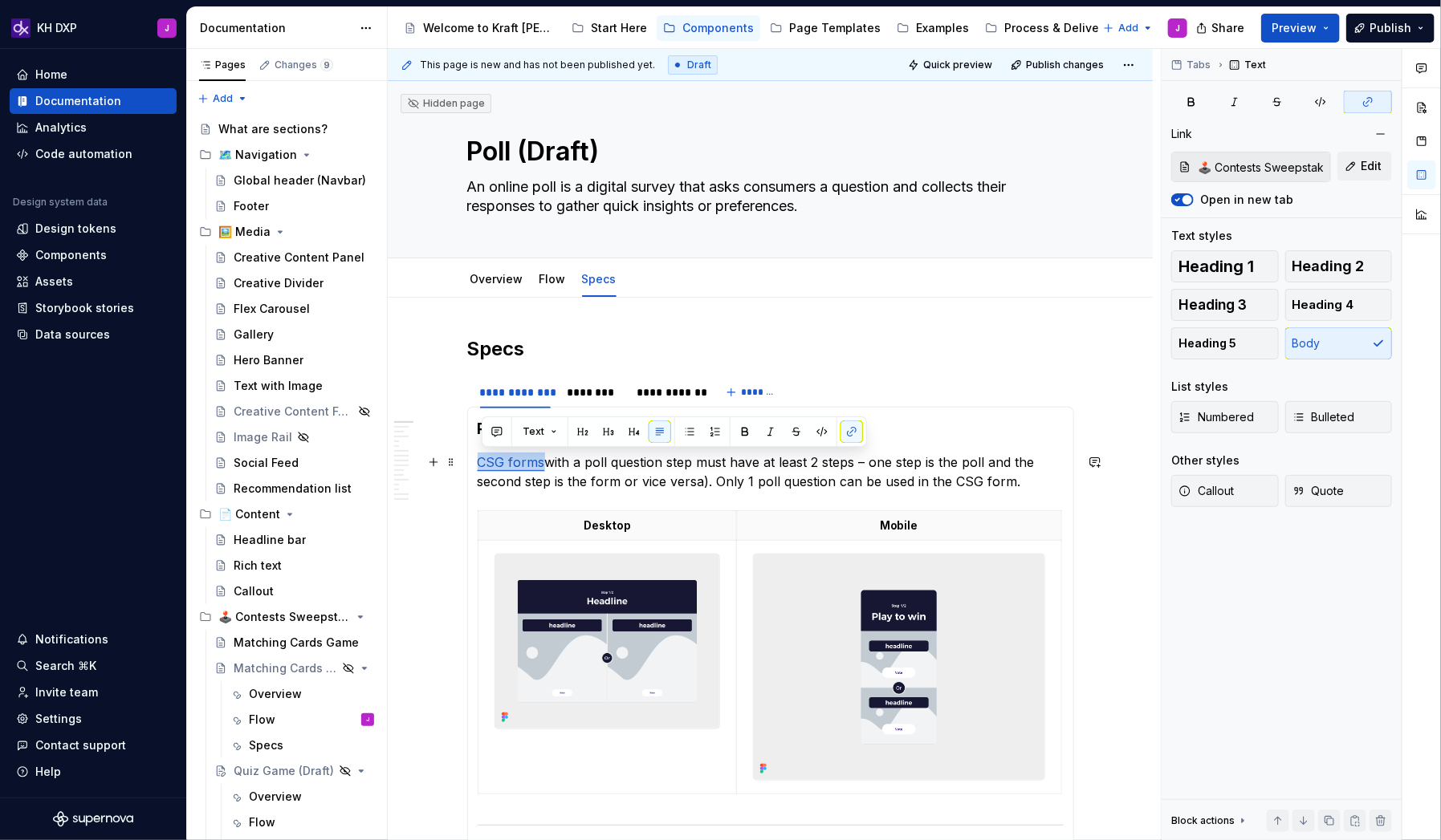
click at [689, 477] on p "CSG forms with a poll question step must have at least 2 steps – one step is th…" at bounding box center [771, 472] width 586 height 38
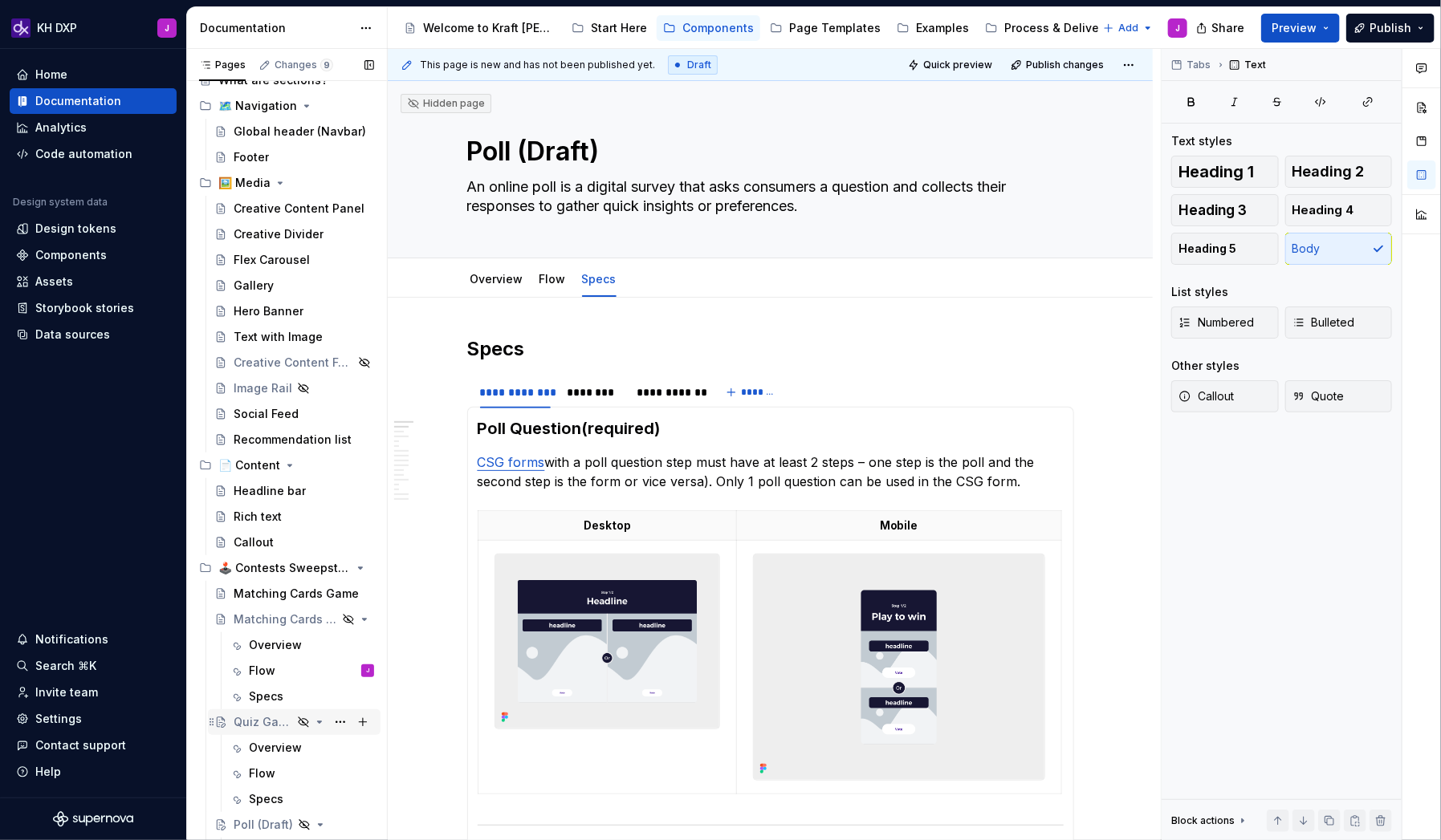
scroll to position [54, 0]
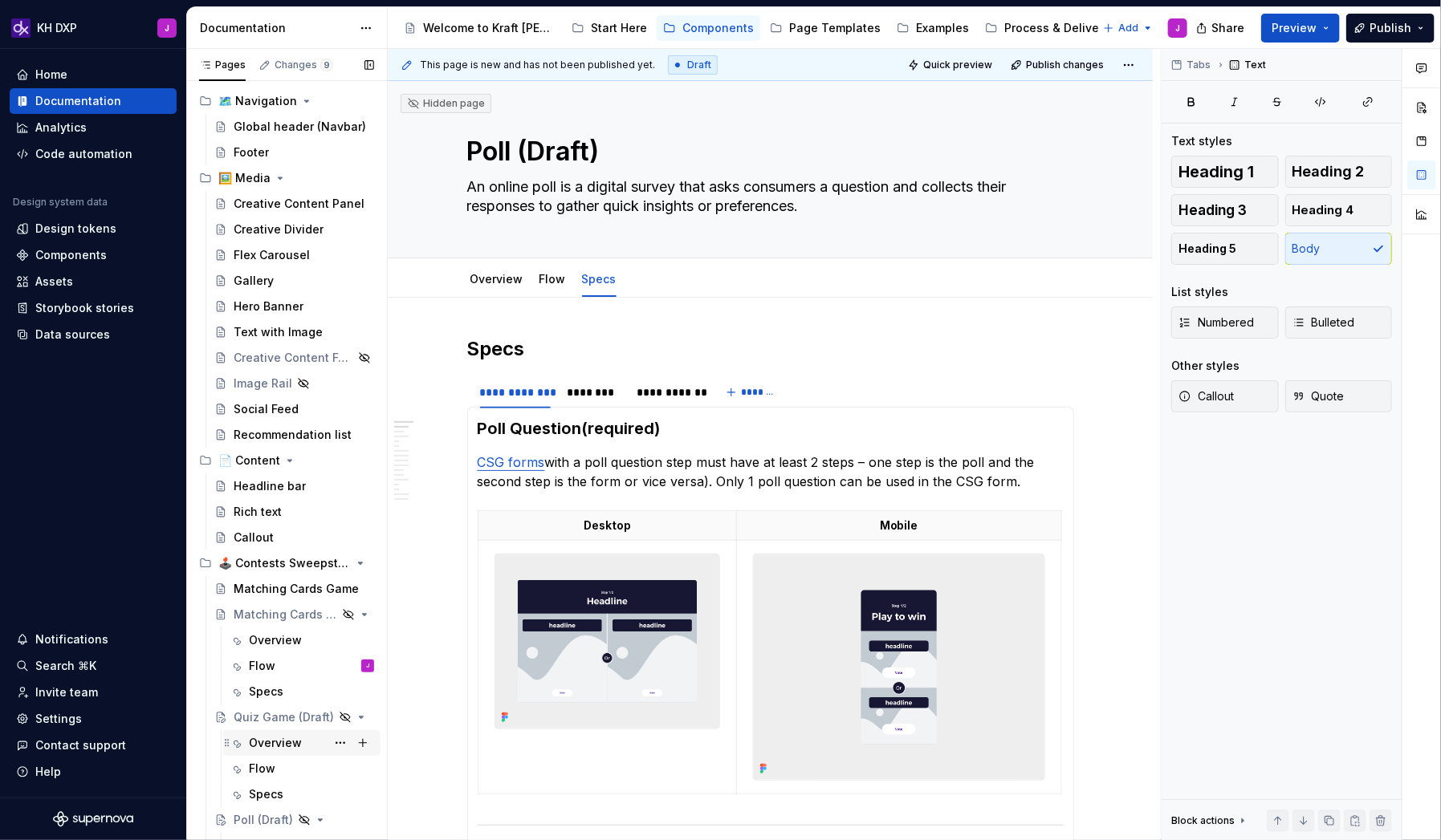
click at [266, 748] on div "Overview" at bounding box center [275, 743] width 53 height 16
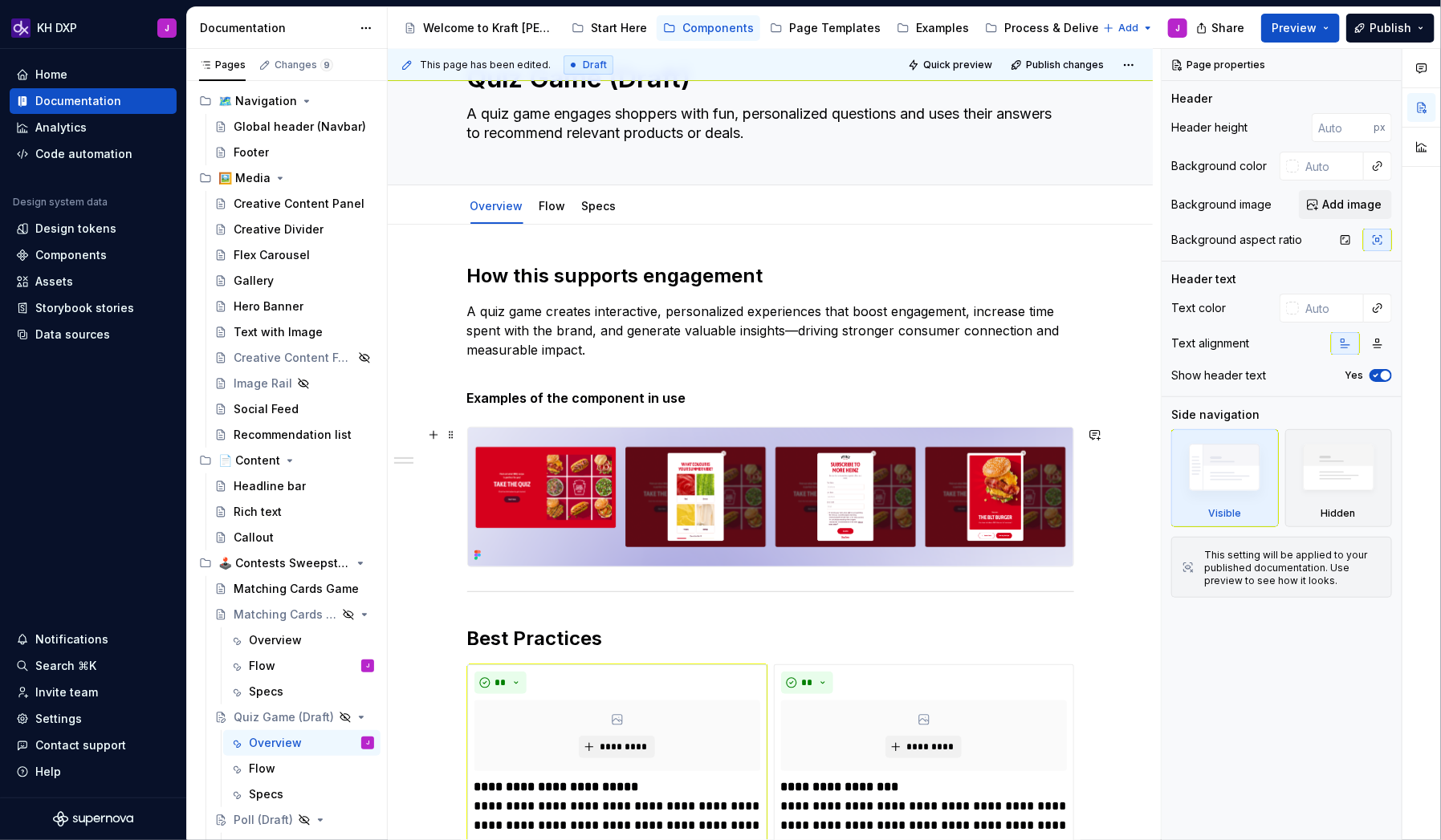
scroll to position [61, 0]
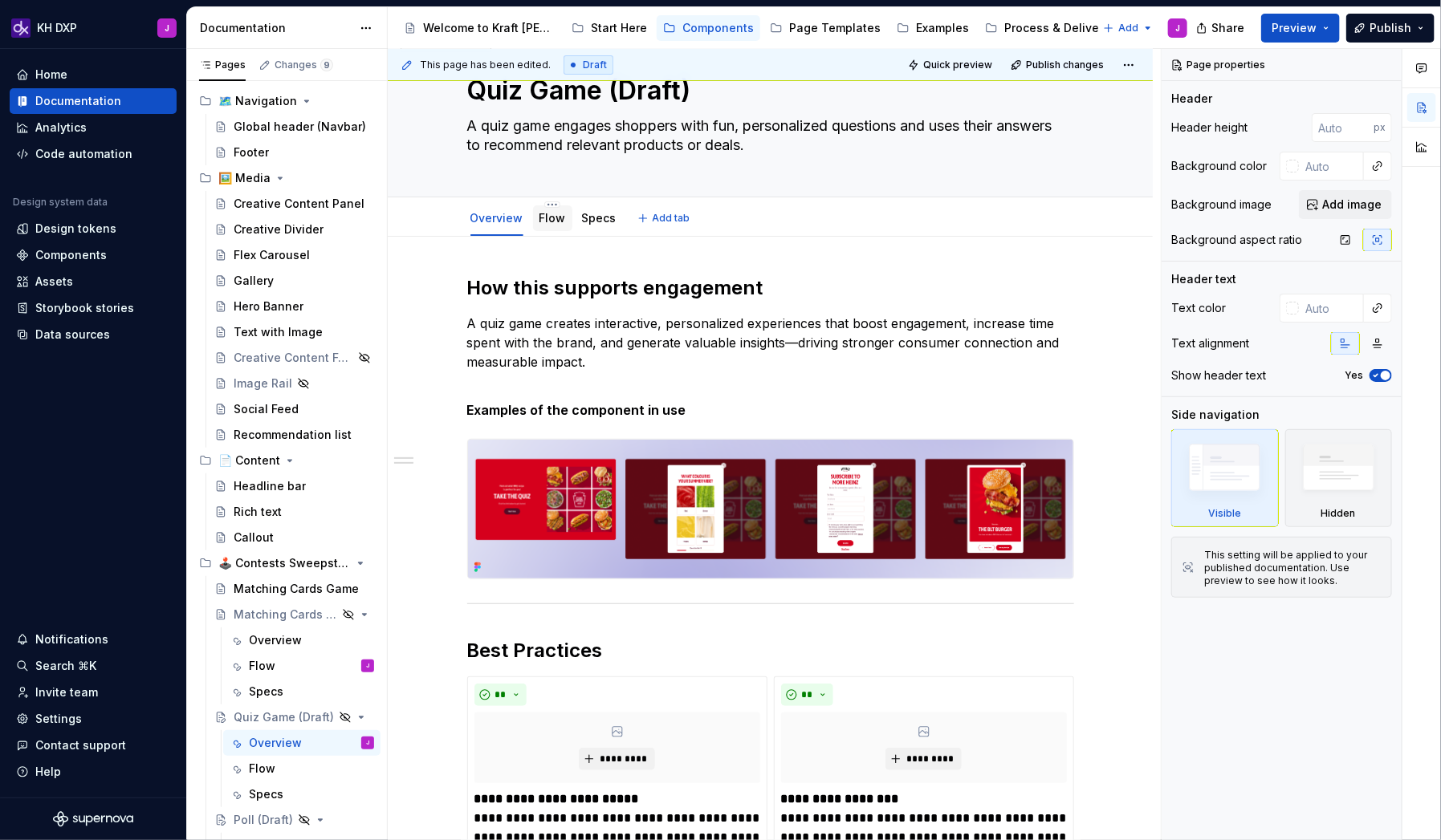
click at [554, 221] on link "Flow" at bounding box center [553, 218] width 27 height 13
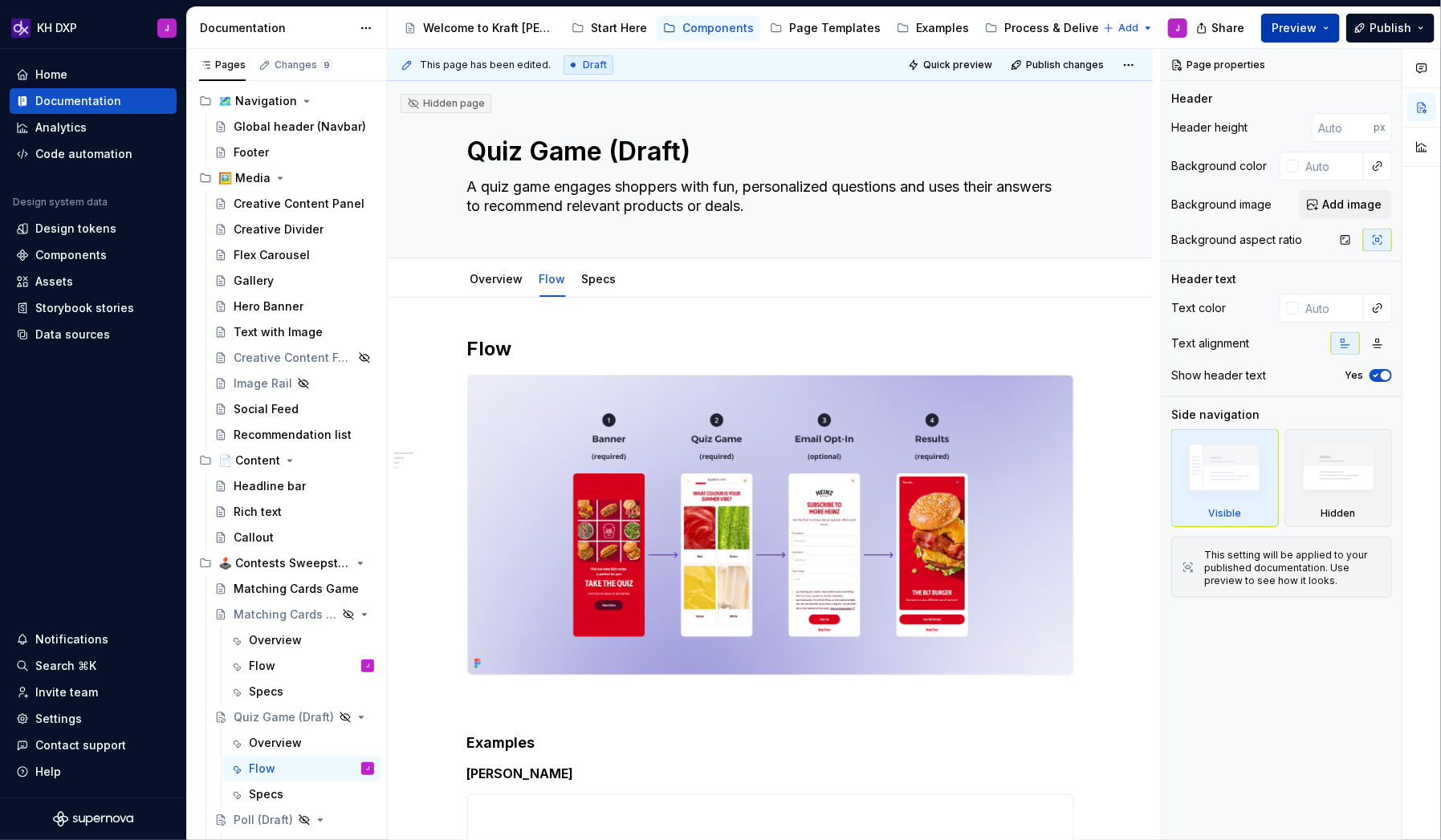
click at [1334, 20] on button "Preview" at bounding box center [1301, 28] width 79 height 29
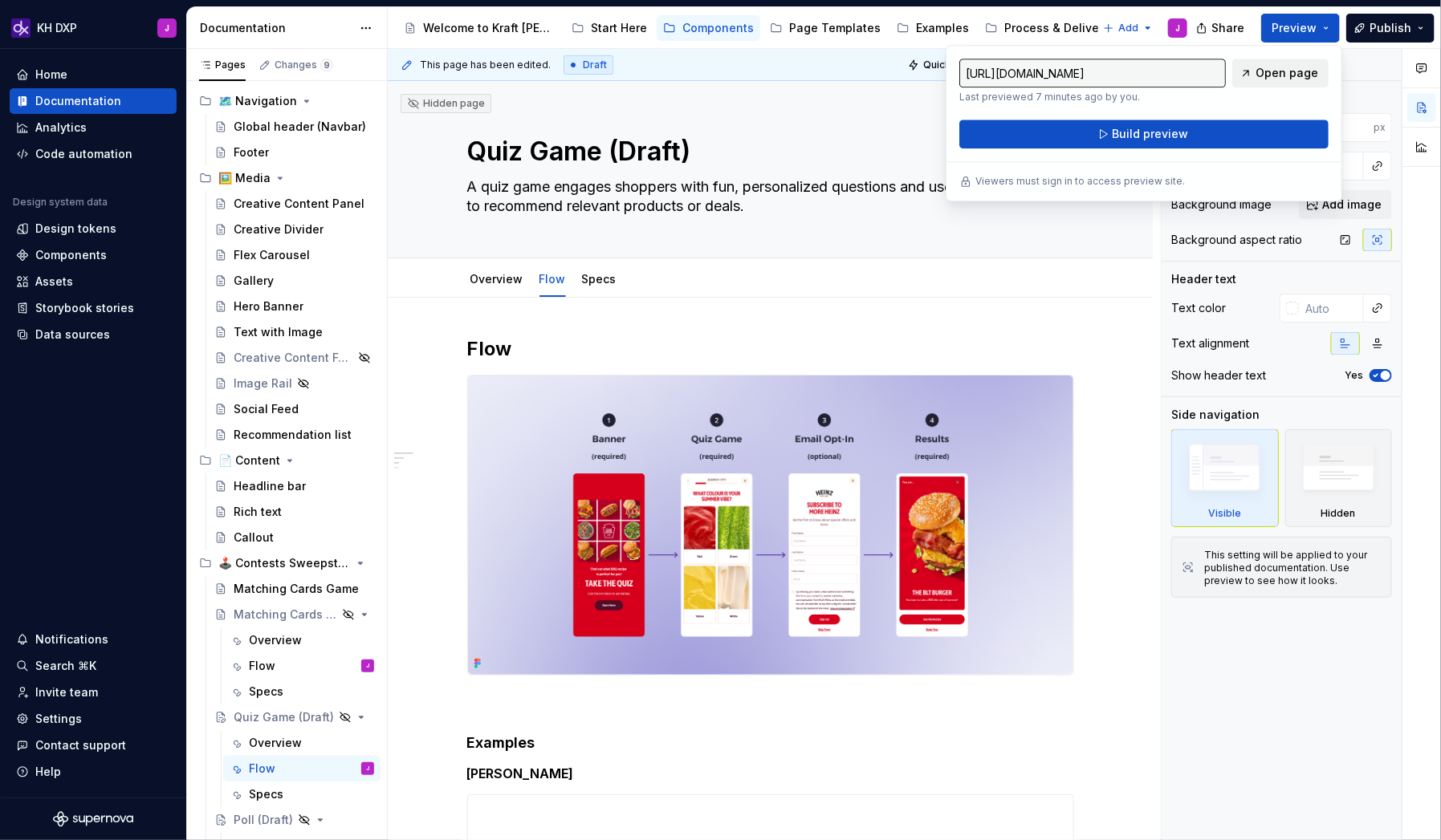
click at [1305, 73] on span "Open page" at bounding box center [1286, 73] width 62 height 16
click at [599, 285] on link "Specs" at bounding box center [599, 279] width 35 height 13
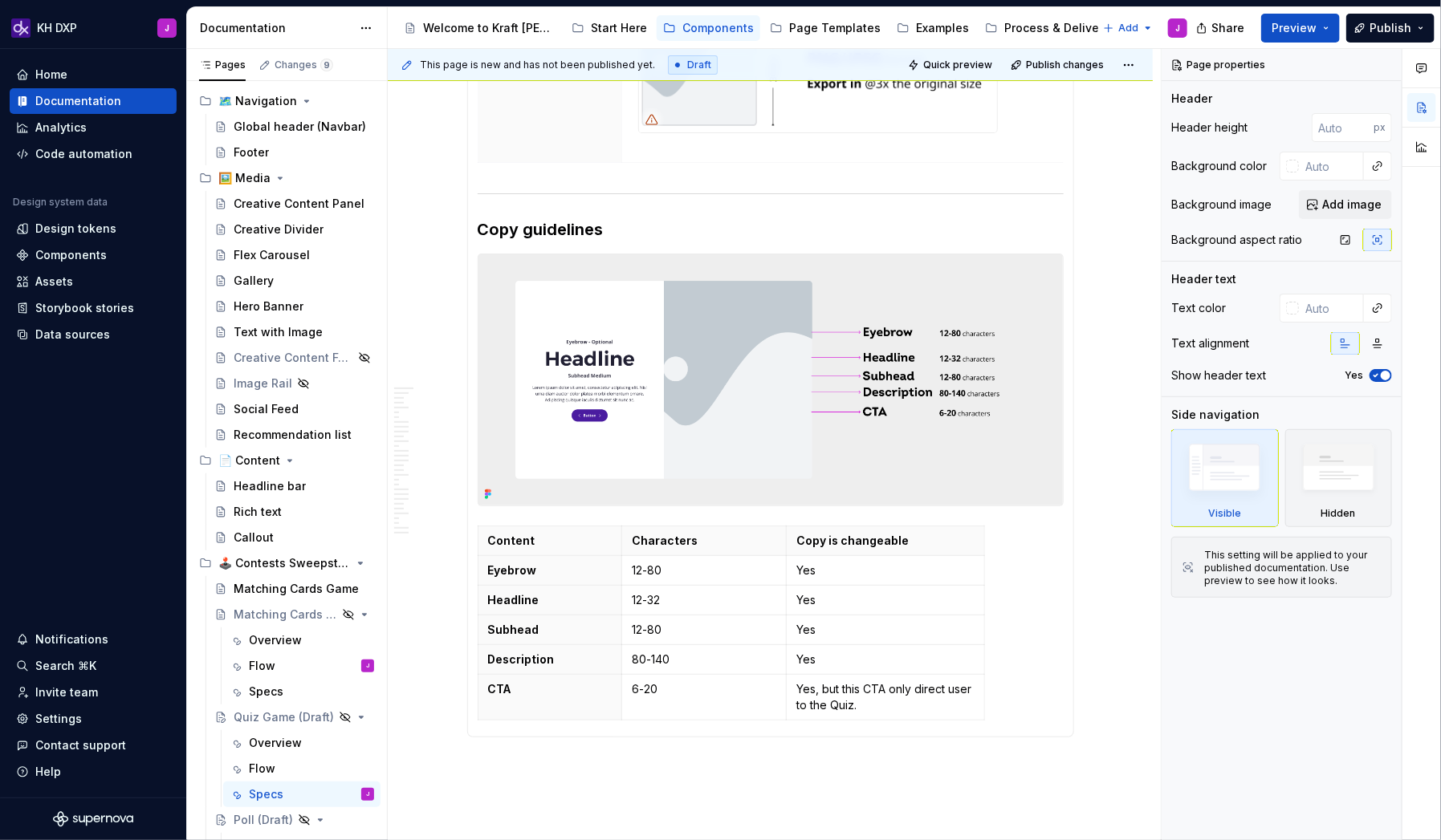
scroll to position [3471, 0]
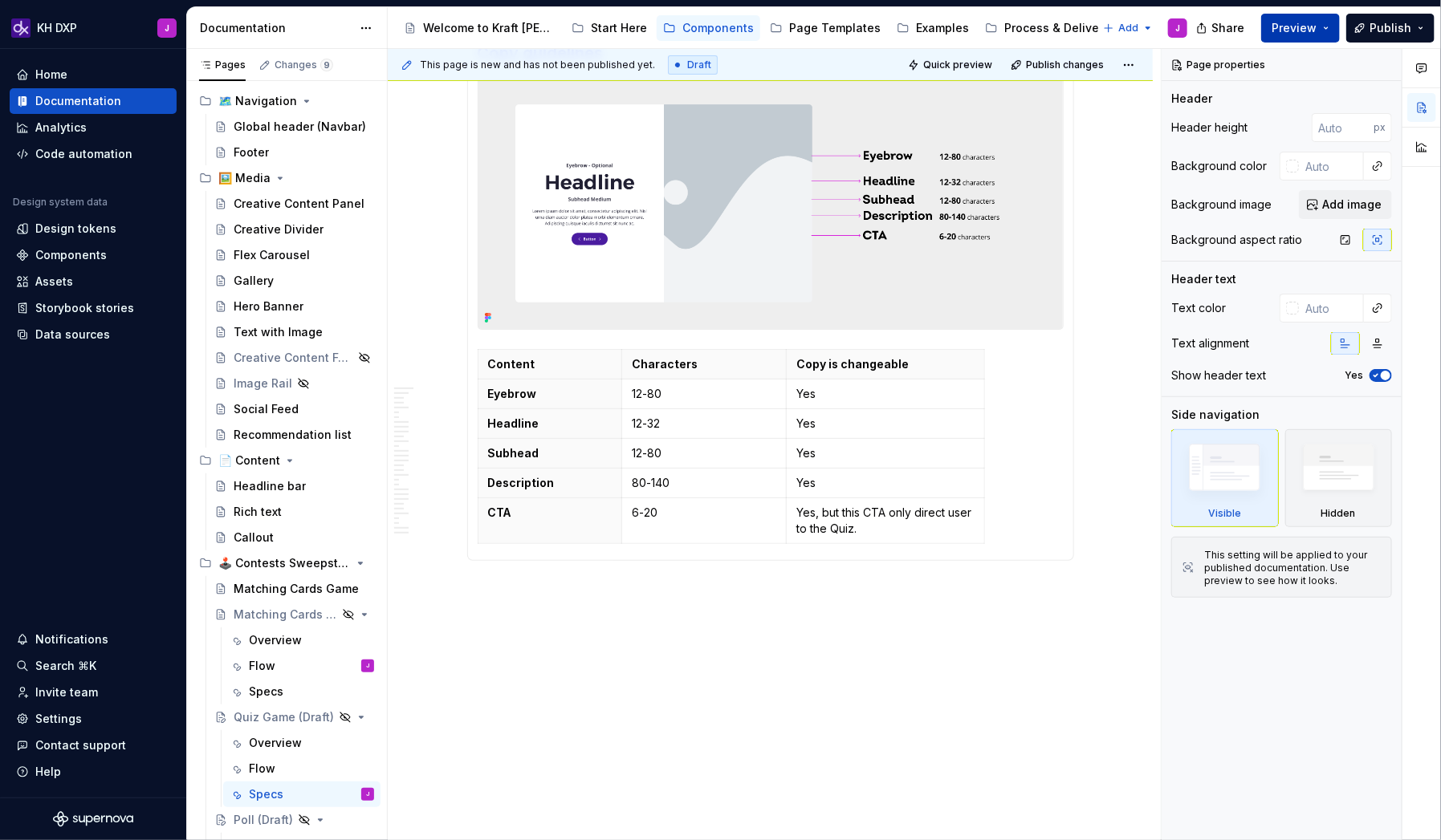
click at [1329, 31] on button "Preview" at bounding box center [1301, 28] width 79 height 29
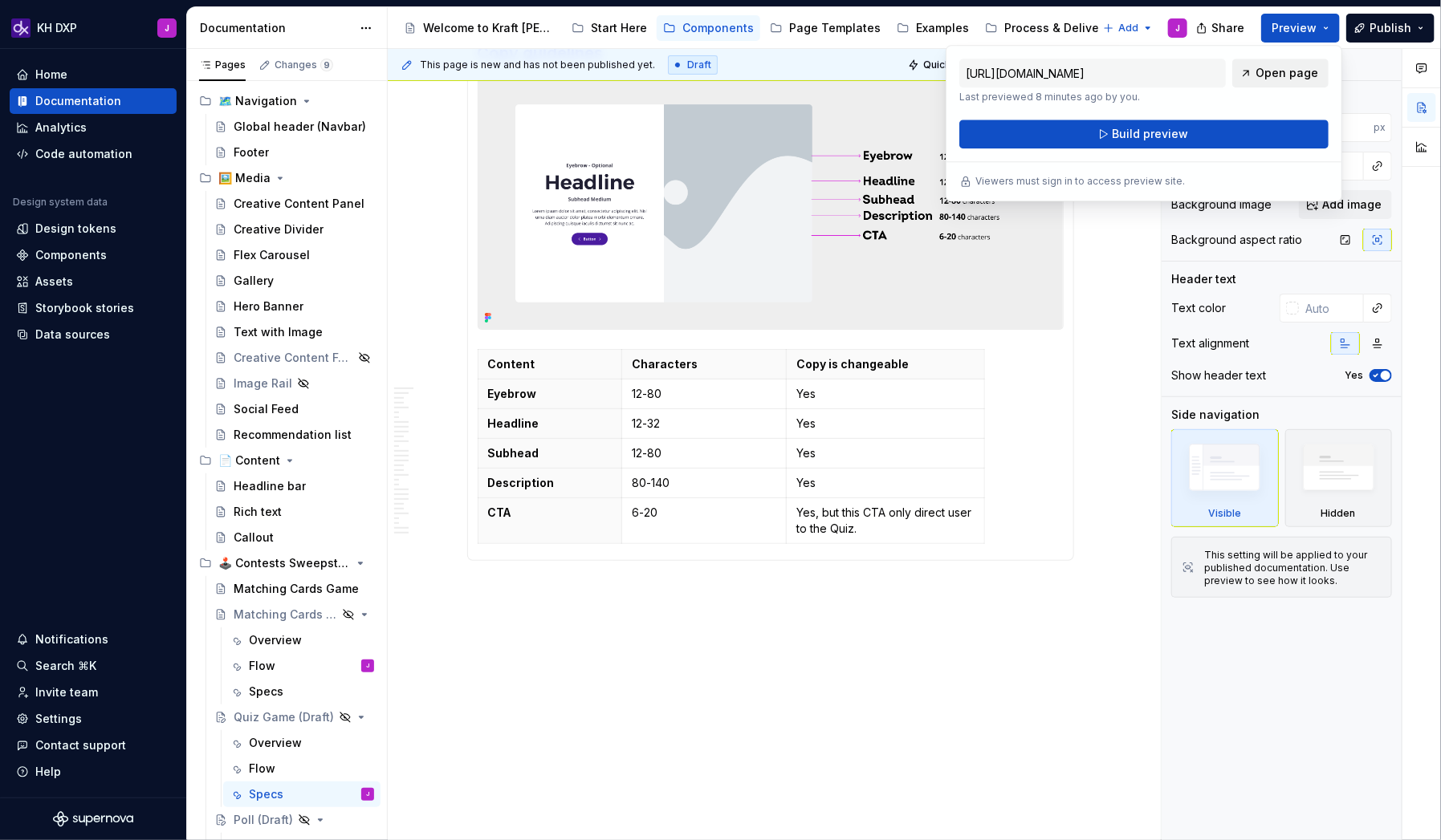
click at [1288, 70] on span "Open page" at bounding box center [1286, 73] width 62 height 16
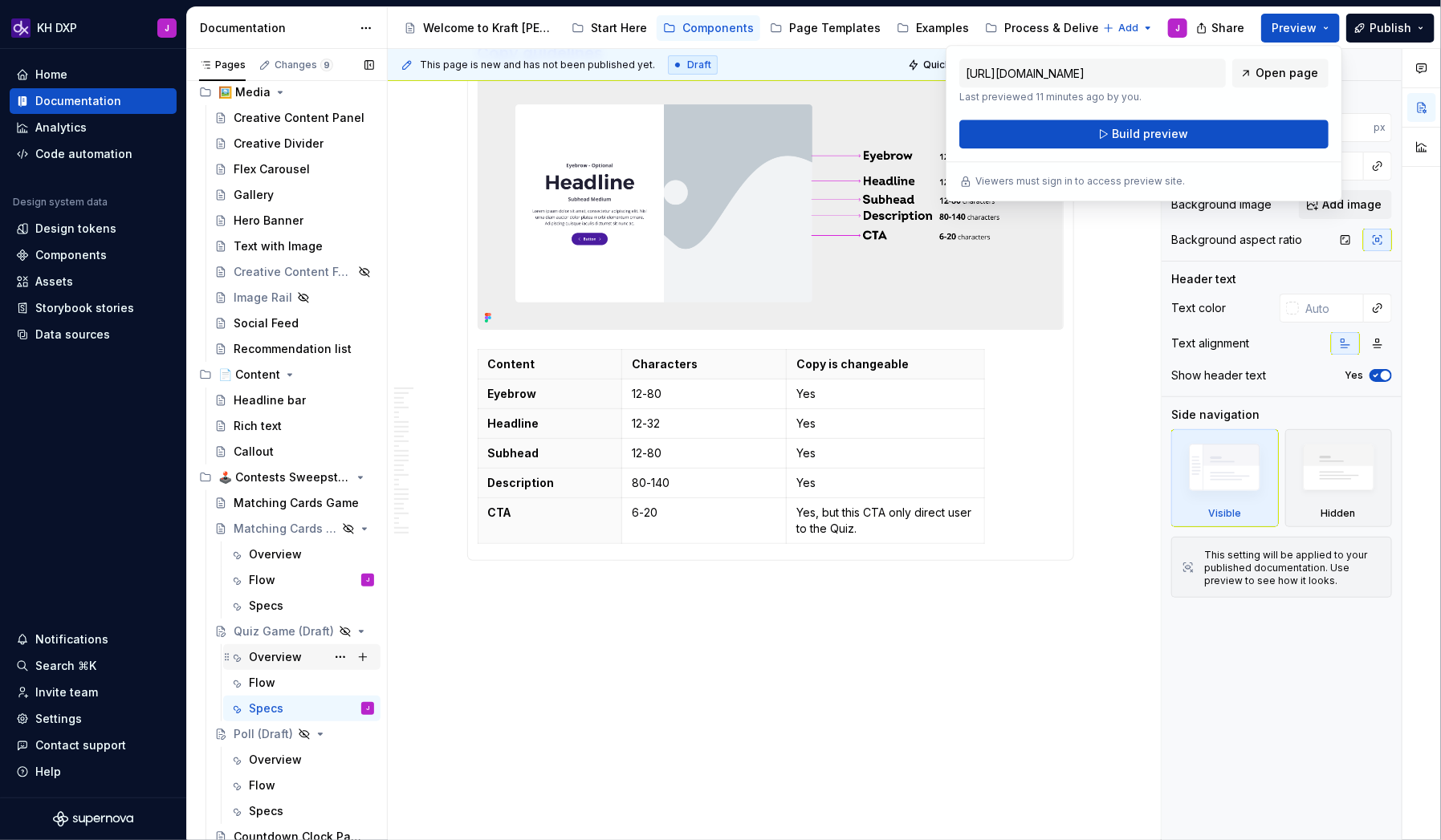
scroll to position [226, 0]
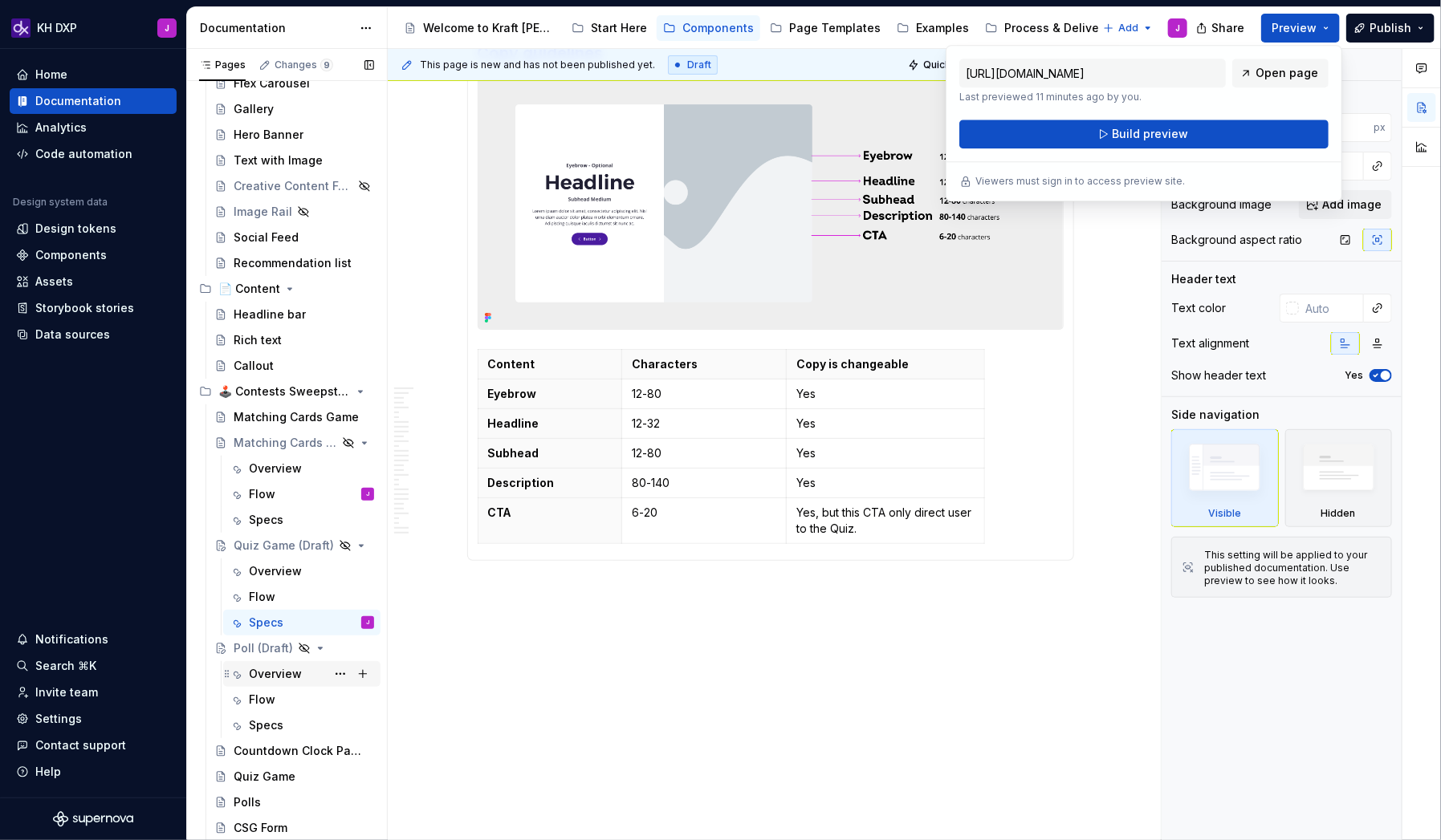
click at [279, 680] on div "Overview" at bounding box center [311, 674] width 125 height 22
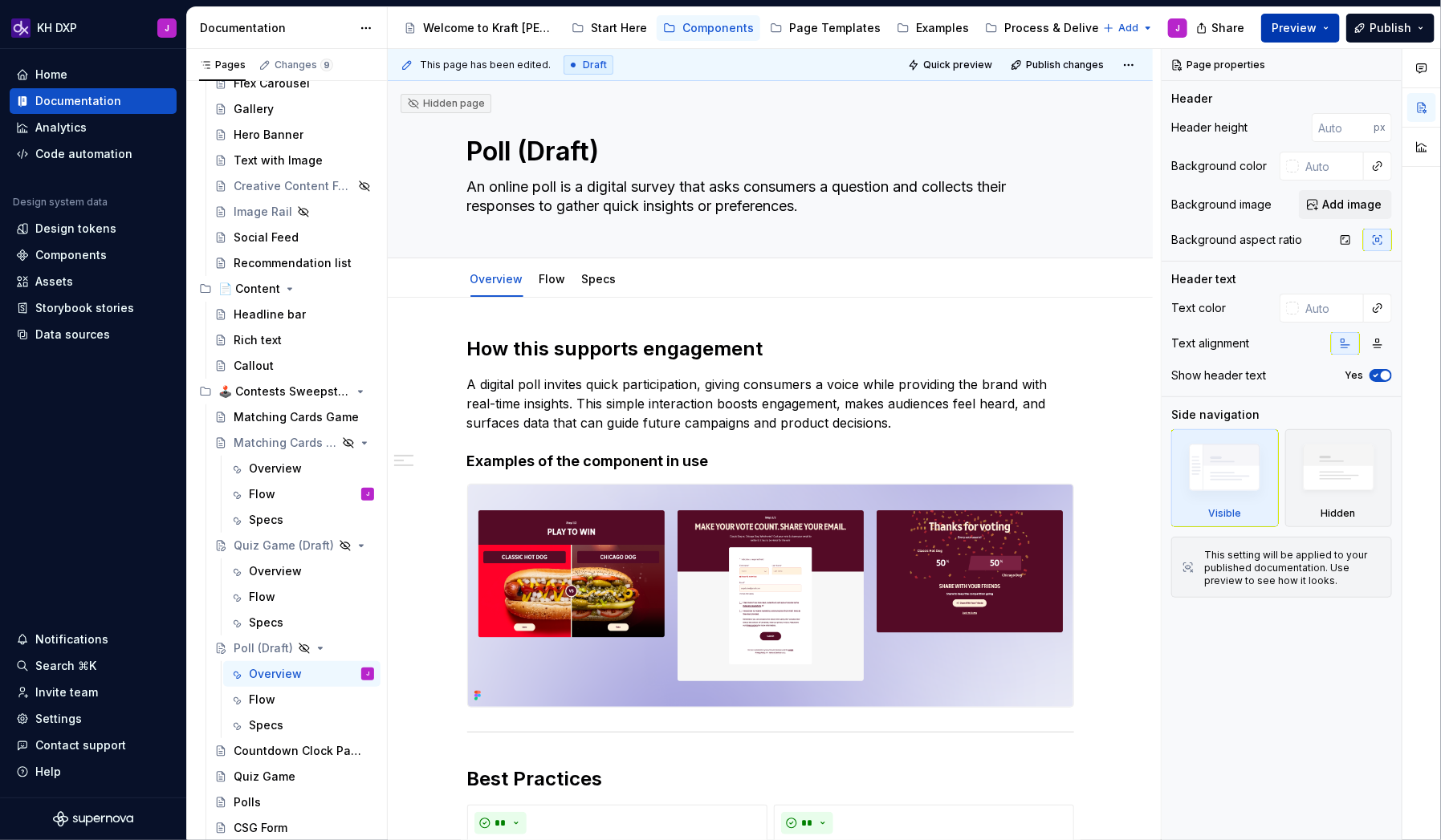
click at [1327, 26] on button "Preview" at bounding box center [1301, 28] width 79 height 29
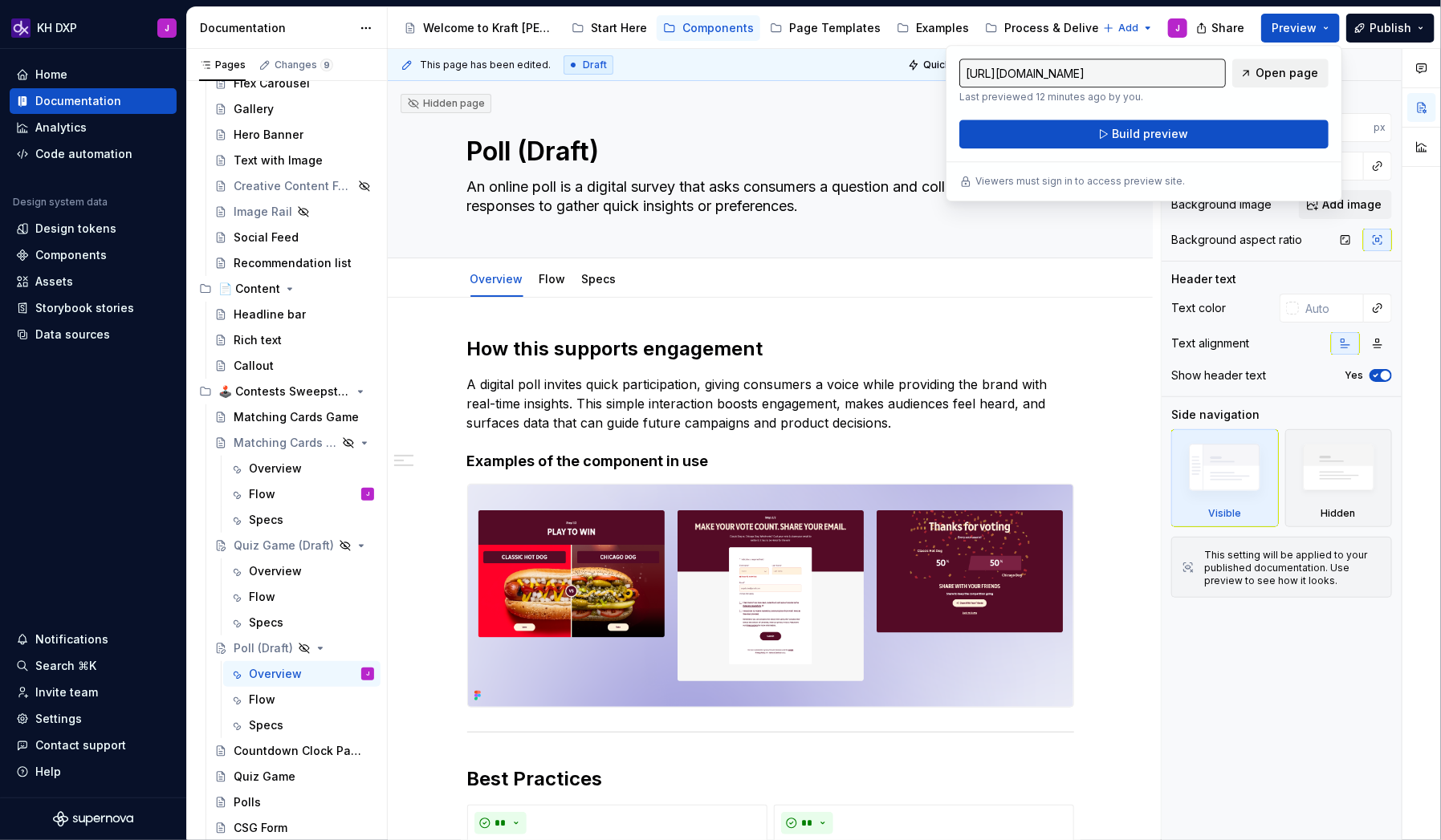
click at [1264, 71] on span "Open page" at bounding box center [1286, 73] width 62 height 16
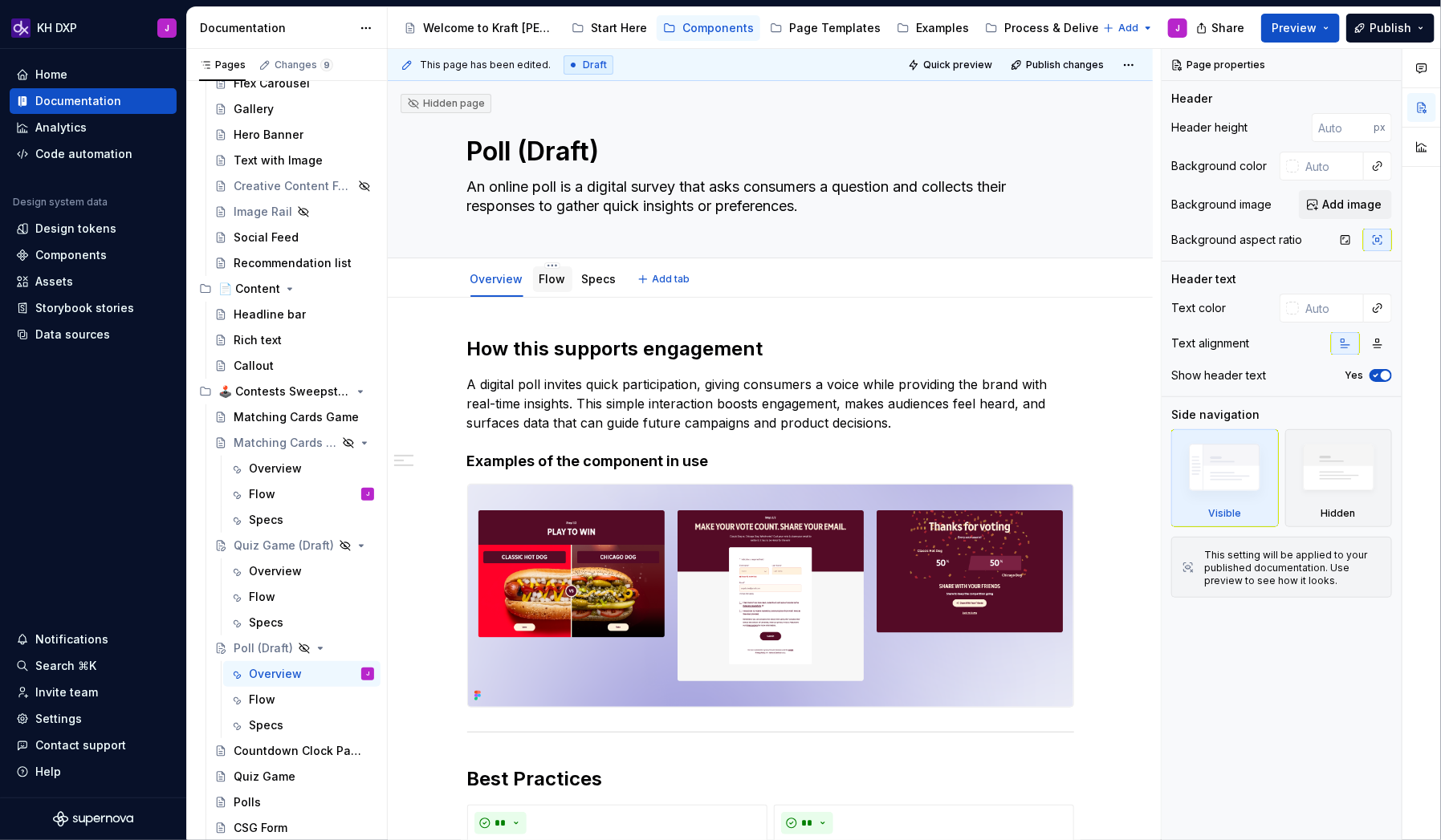
click at [553, 285] on div "Flow" at bounding box center [553, 279] width 27 height 16
click at [559, 280] on link "Flow" at bounding box center [553, 279] width 27 height 13
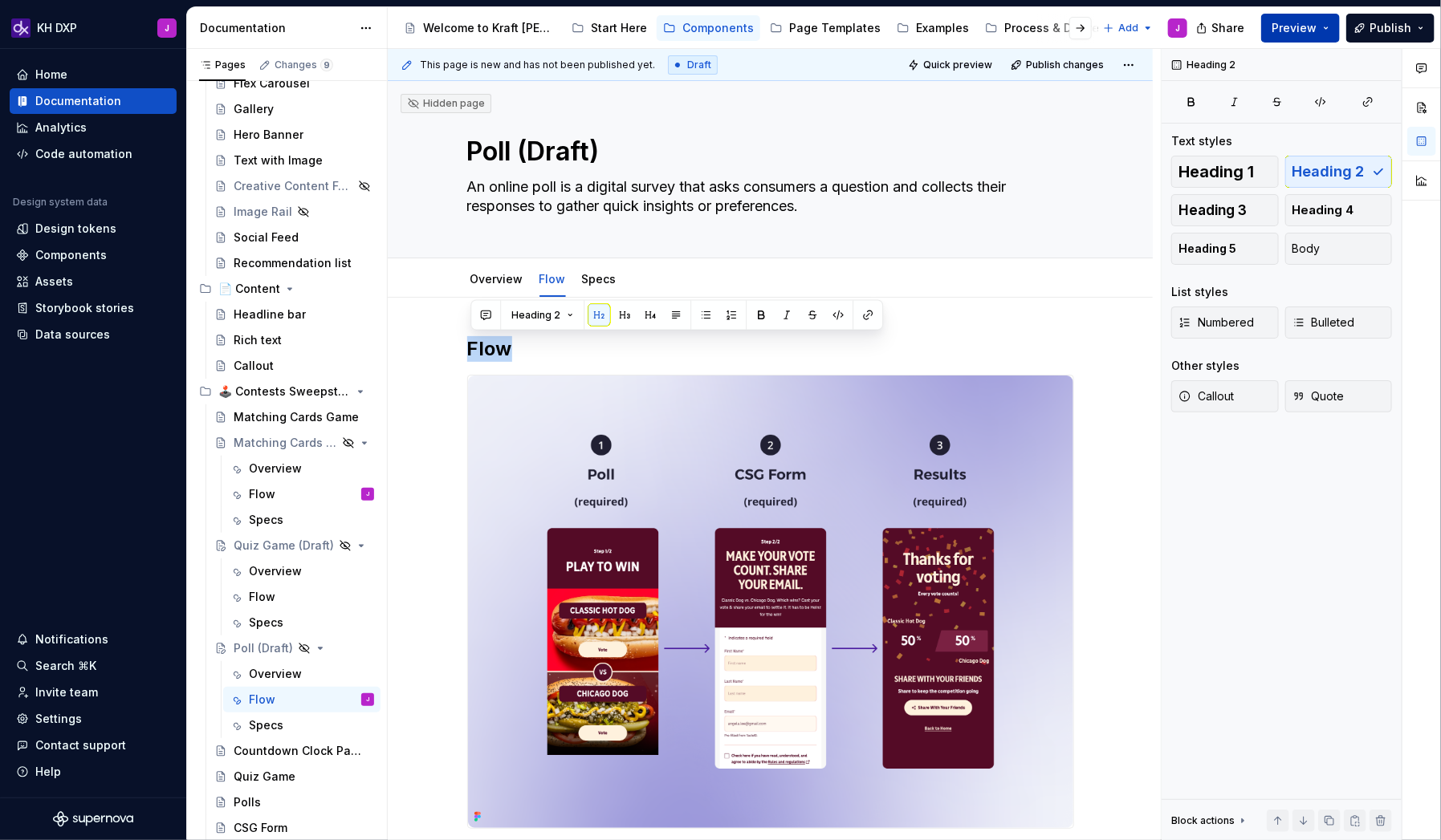
click at [1325, 29] on button "Preview" at bounding box center [1301, 28] width 79 height 29
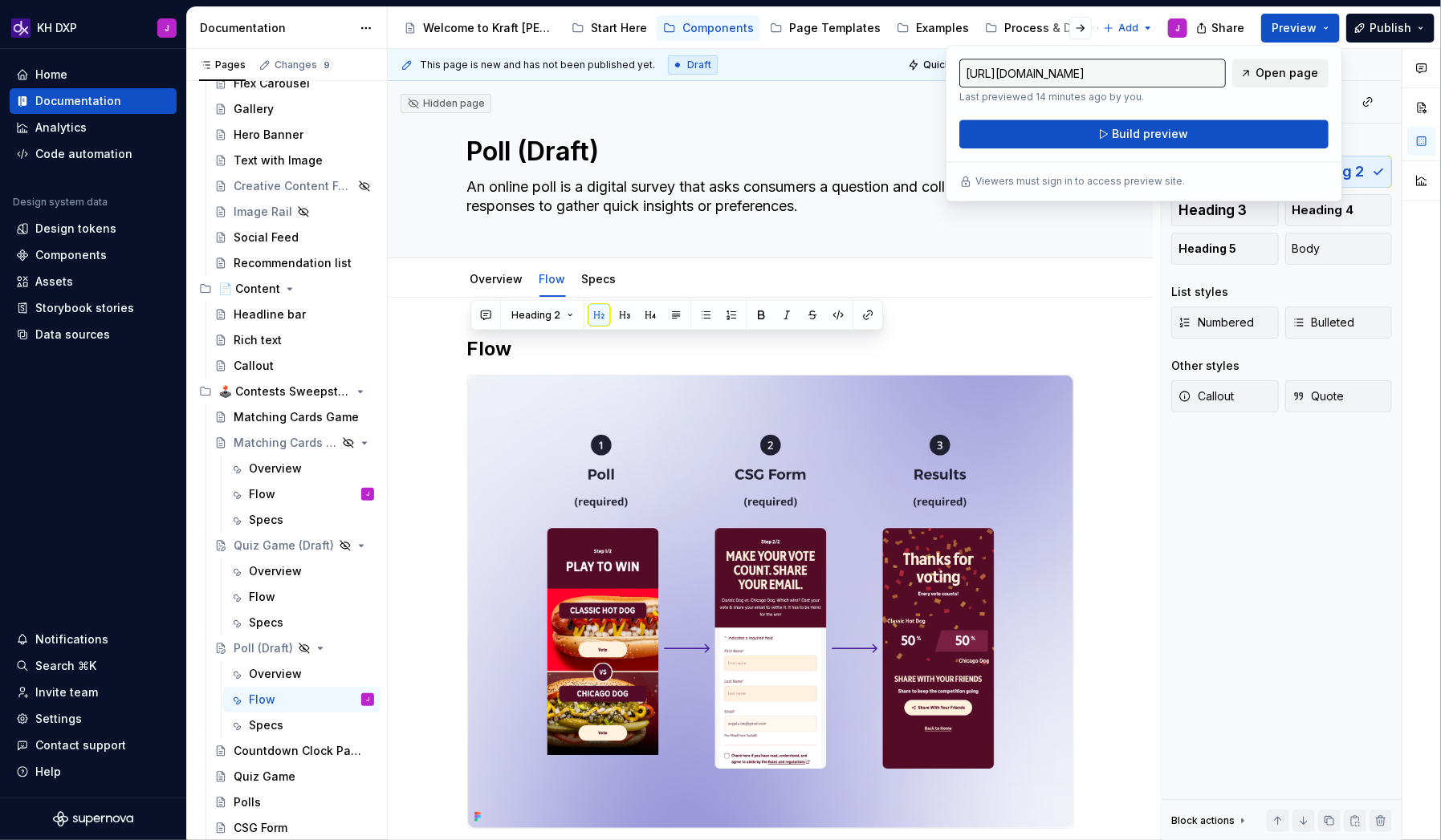
click at [1303, 70] on span "Open page" at bounding box center [1286, 73] width 62 height 16
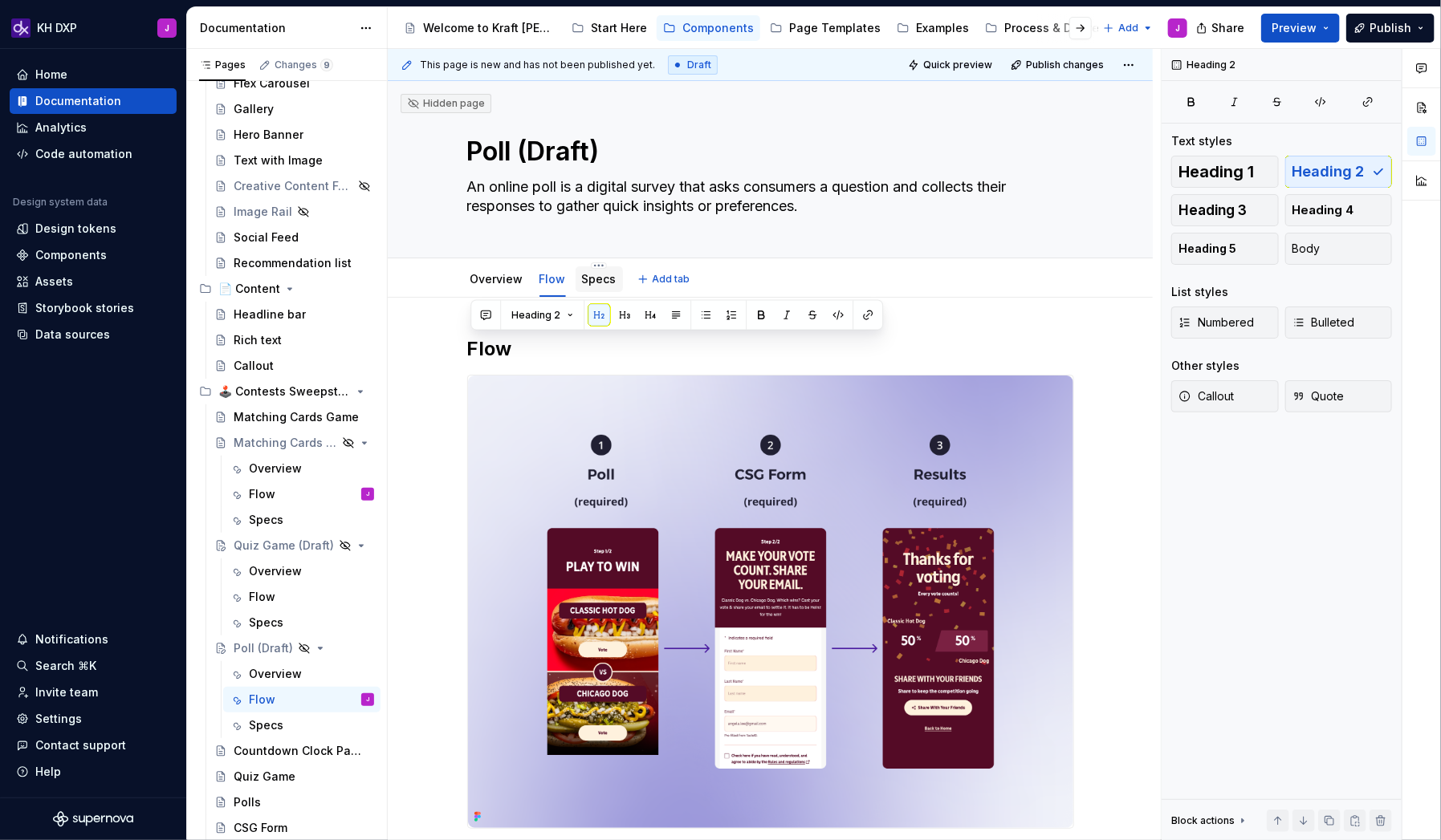
click at [597, 283] on link "Specs" at bounding box center [599, 279] width 35 height 13
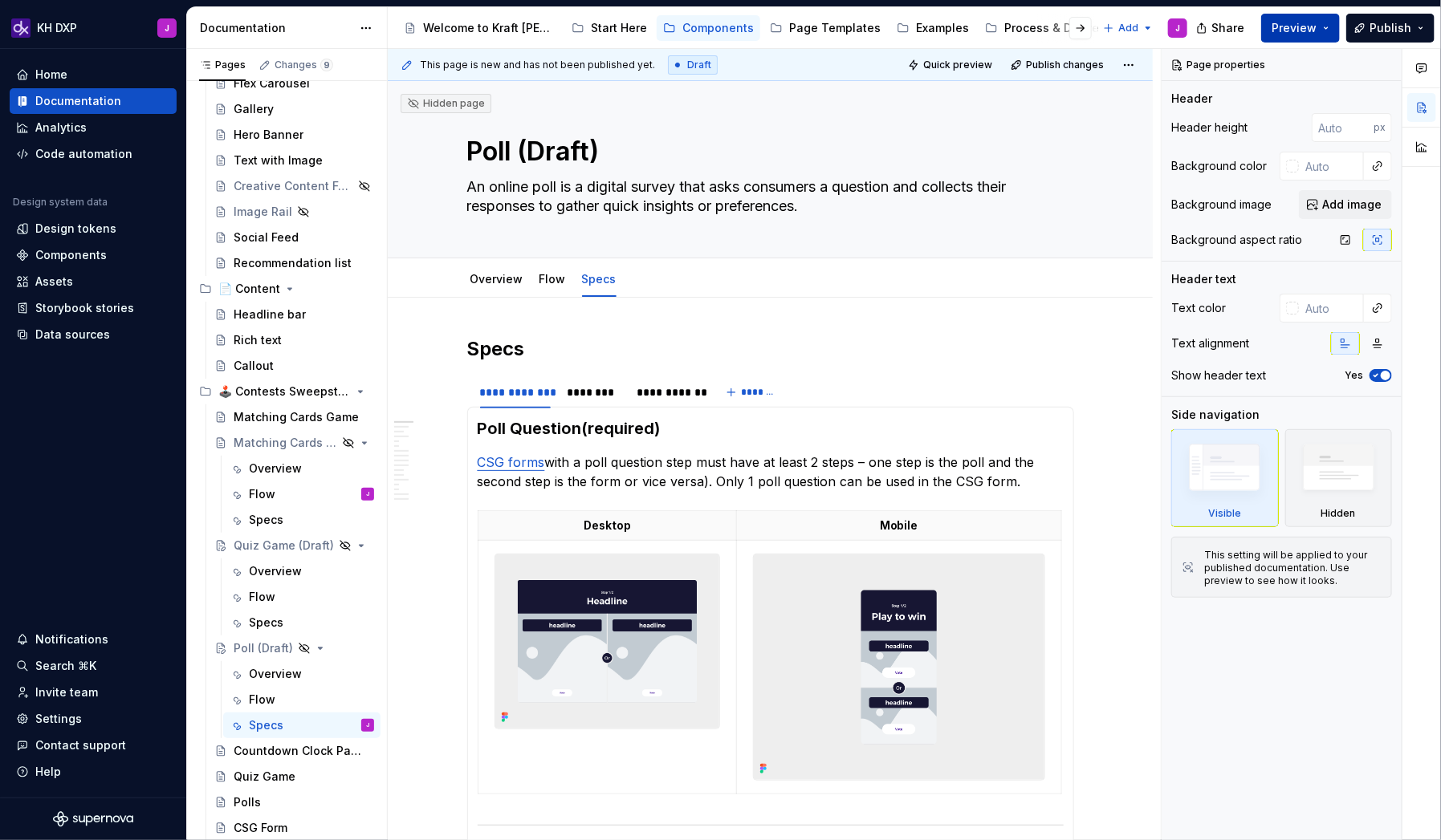
click at [1327, 31] on button "Preview" at bounding box center [1301, 28] width 79 height 29
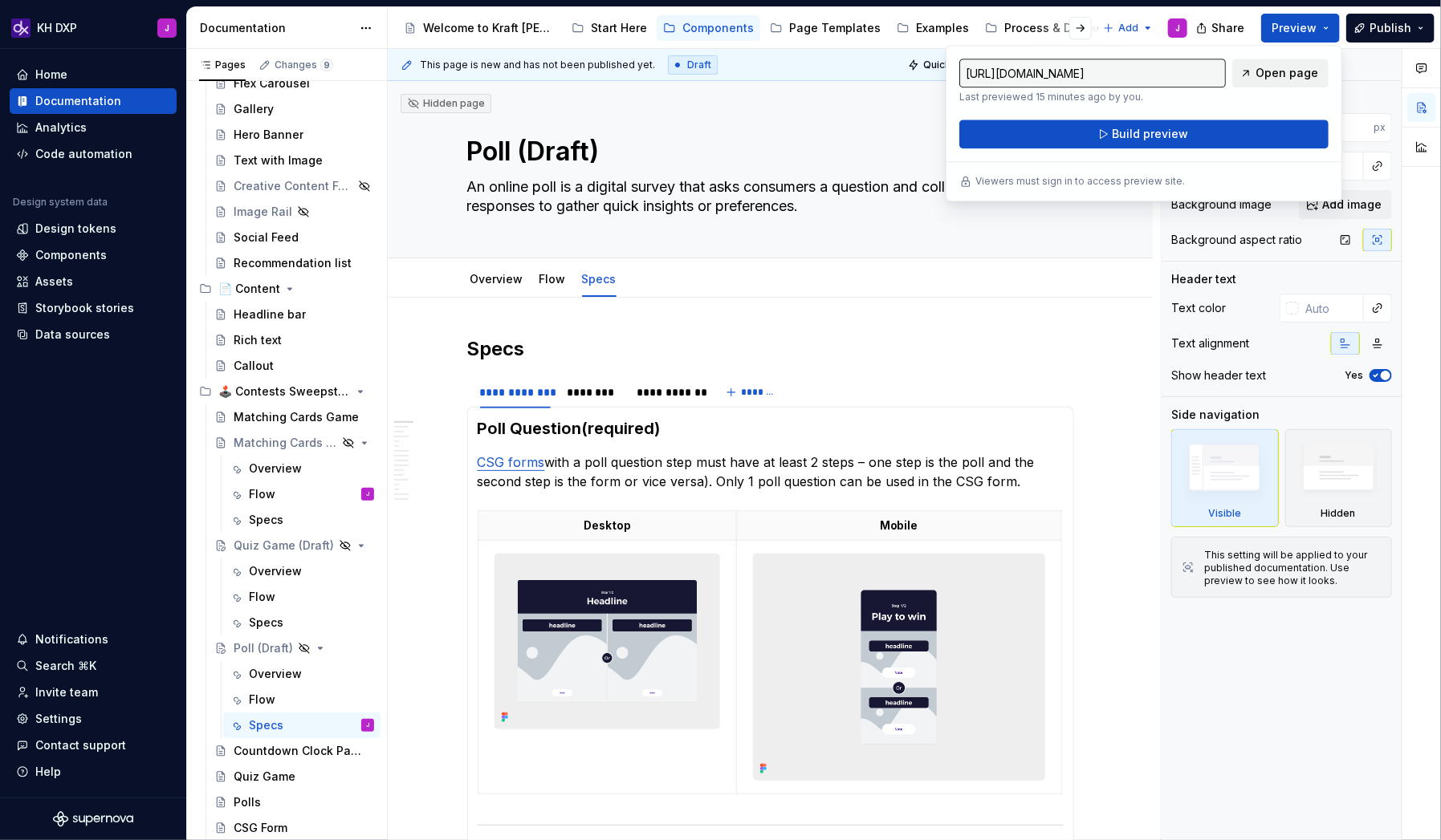
click at [1297, 77] on span "Open page" at bounding box center [1286, 73] width 62 height 16
type textarea "*"
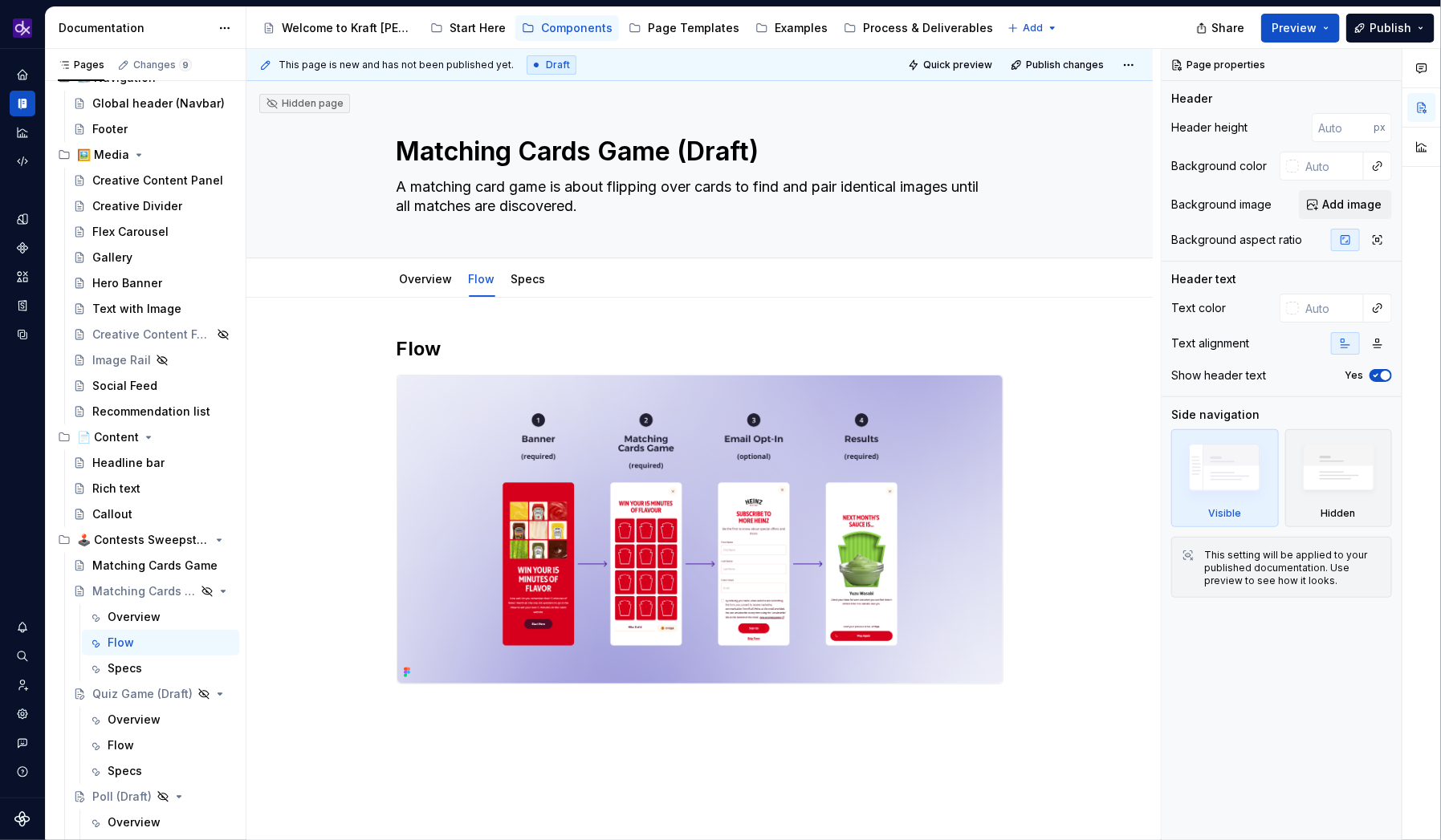
type textarea "*"
